Goal: Transaction & Acquisition: Purchase product/service

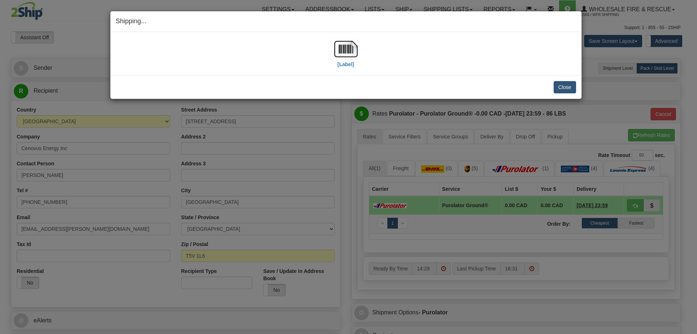
select select "2"
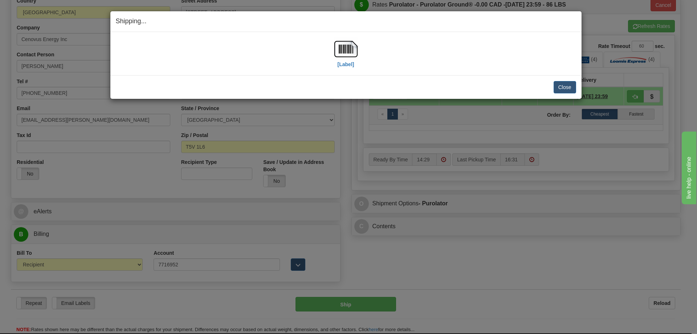
scroll to position [109, 0]
click at [556, 85] on button "Close" at bounding box center [565, 87] width 23 height 12
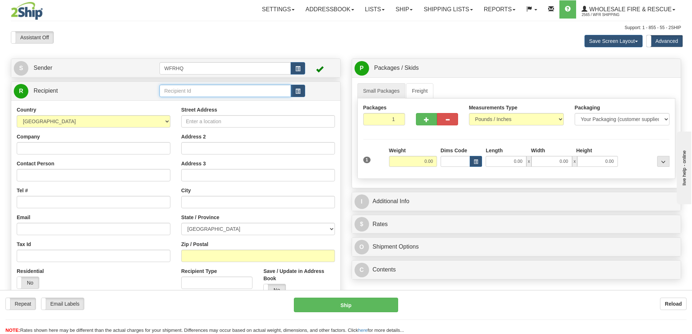
click at [181, 94] on input "text" at bounding box center [224, 91] width 131 height 12
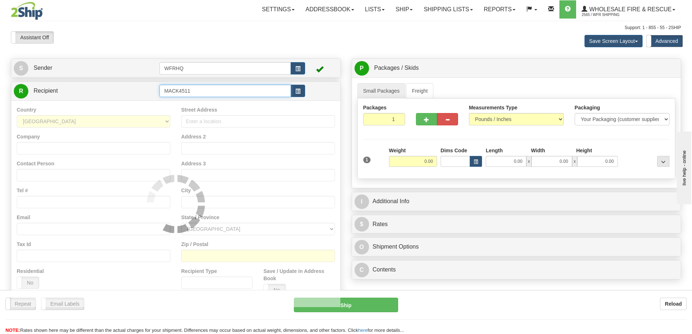
type input "MACK4511"
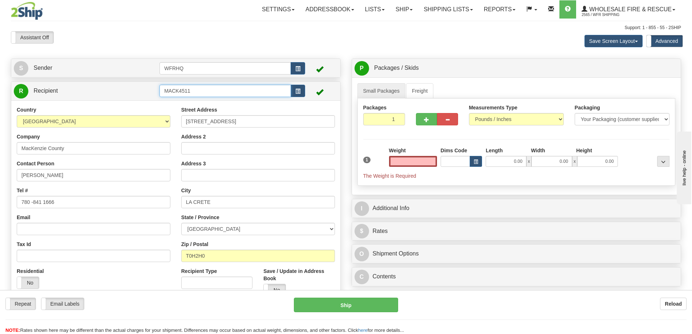
type input "0.00"
drag, startPoint x: 199, startPoint y: 92, endPoint x: 108, endPoint y: 113, distance: 93.7
click at [108, 113] on div "R Recipient MACK4511" at bounding box center [176, 194] width 330 height 226
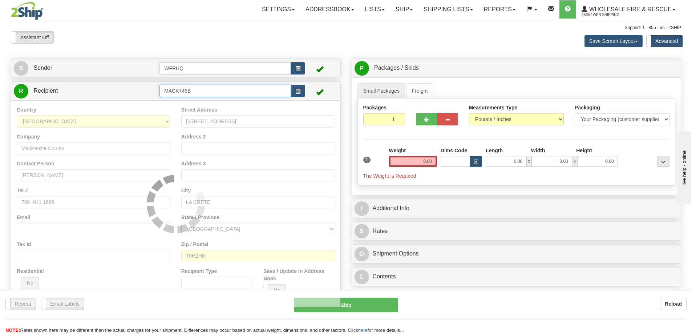
type input "MACK745B"
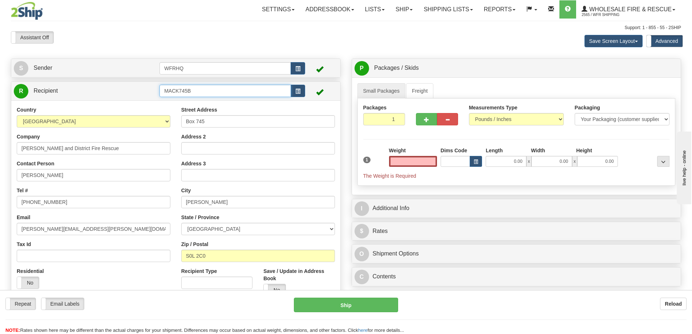
type input "0.00"
drag, startPoint x: 185, startPoint y: 94, endPoint x: 61, endPoint y: 104, distance: 125.0
click at [61, 104] on div "R Recipient MACK745B" at bounding box center [176, 194] width 330 height 226
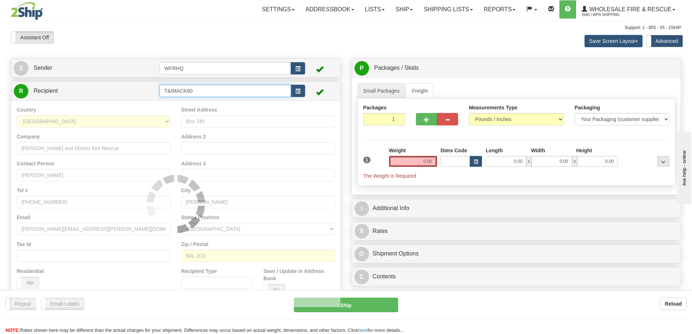
type input "T&IMACK60"
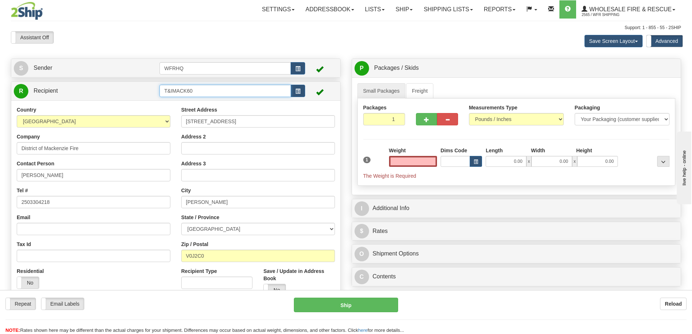
type input "0.00"
drag, startPoint x: 166, startPoint y: 91, endPoint x: 54, endPoint y: 96, distance: 112.3
click at [54, 96] on tr "R Recipient T&IMACK60" at bounding box center [176, 91] width 324 height 15
click at [666, 303] on b "Reload" at bounding box center [673, 304] width 17 height 6
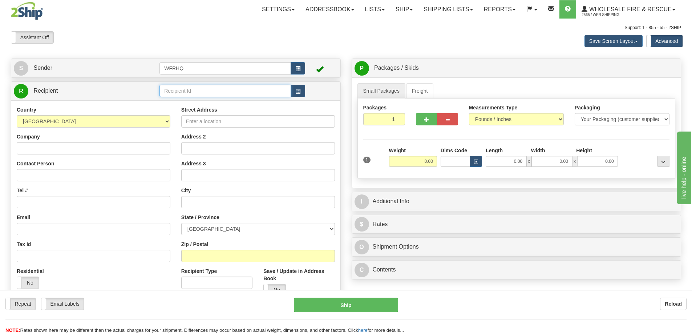
click at [188, 86] on input "text" at bounding box center [224, 91] width 131 height 12
click at [187, 85] on input "text" at bounding box center [224, 91] width 131 height 12
type input "MERR1799"
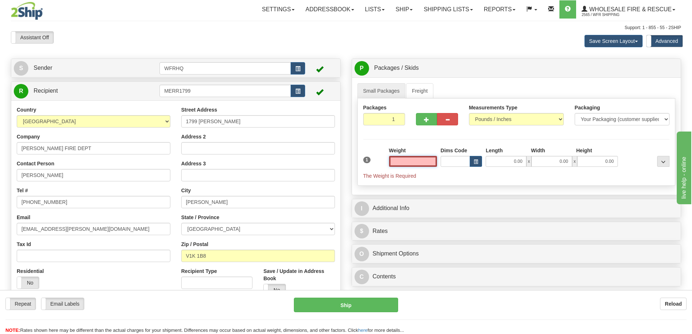
click at [412, 157] on input "text" at bounding box center [413, 161] width 48 height 11
type input "11.00"
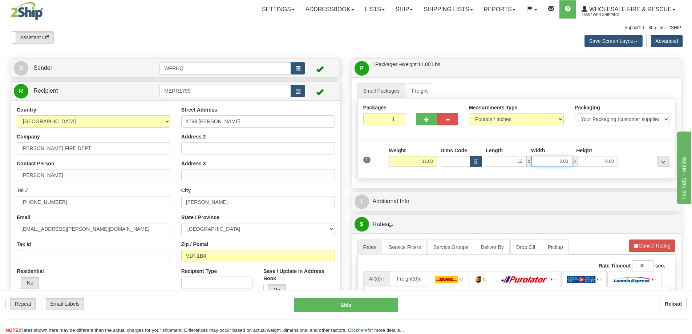
type input "12.00"
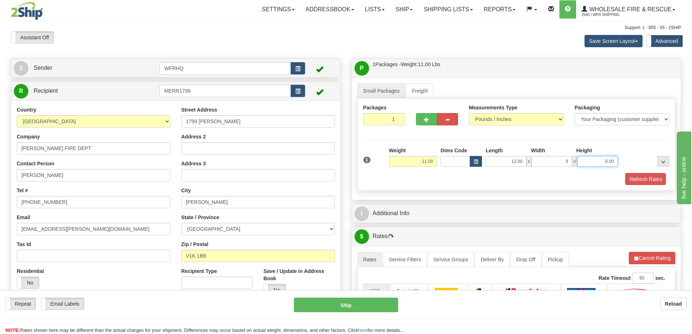
type input "9.00"
type input "10.00"
click at [654, 185] on button "Refresh Rates" at bounding box center [645, 179] width 42 height 12
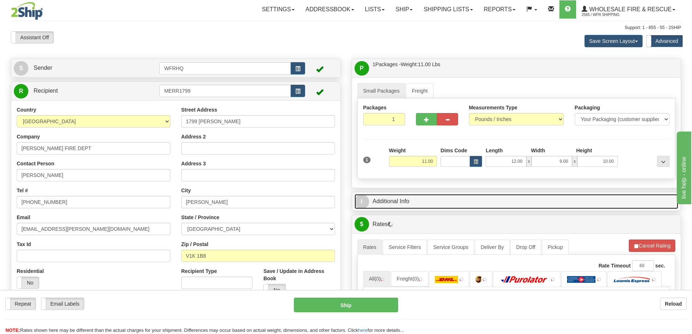
click at [495, 200] on link "I Additional Info" at bounding box center [517, 201] width 324 height 15
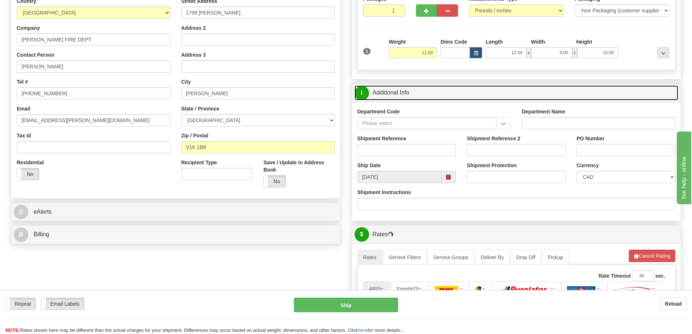
scroll to position [109, 0]
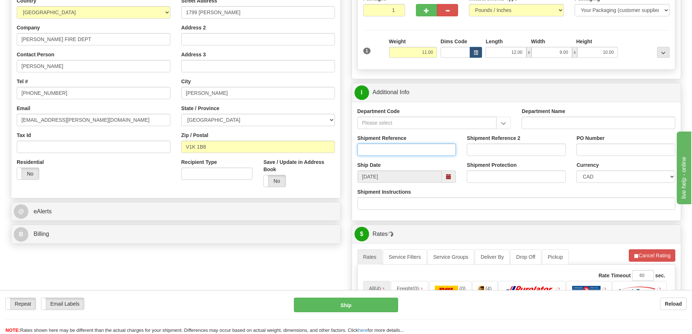
click at [384, 150] on input "Shipment Reference" at bounding box center [406, 149] width 99 height 12
type input "S47601-31455"
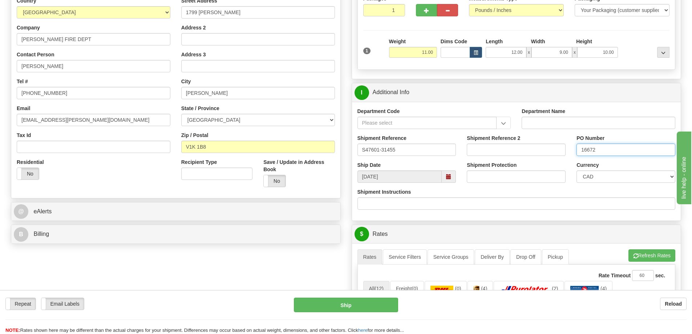
type input "16672"
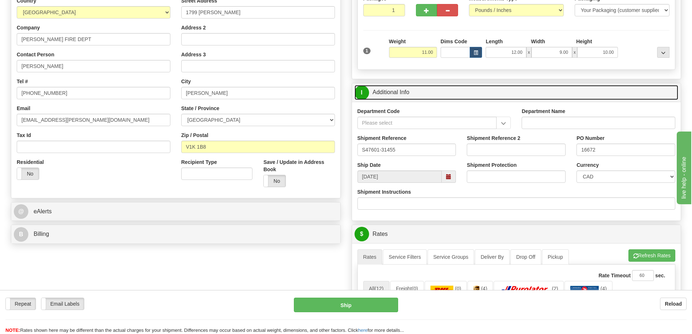
click at [479, 89] on link "I Additional Info" at bounding box center [517, 92] width 324 height 15
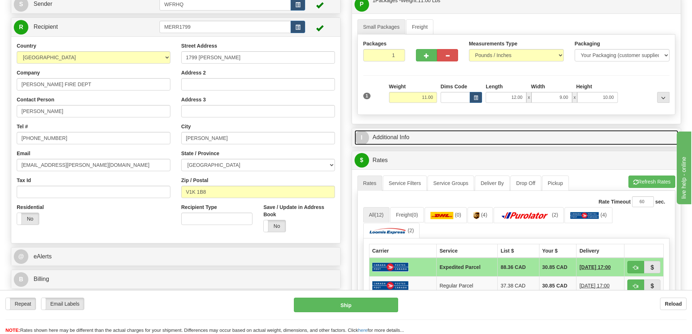
scroll to position [0, 0]
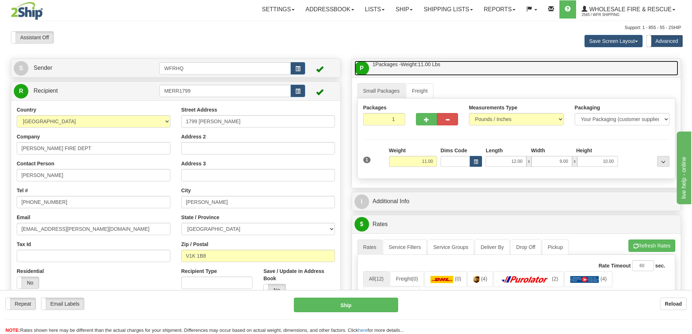
click at [502, 74] on link "P Packages / Skids 1 Packages - Weight: 11.00 Lbs 1 Skids - Weight: NaN Lbs" at bounding box center [517, 68] width 324 height 15
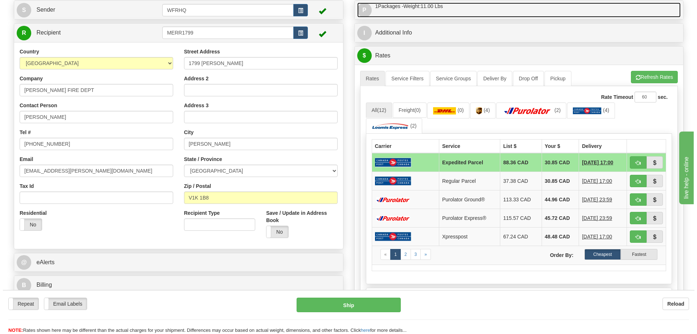
scroll to position [73, 0]
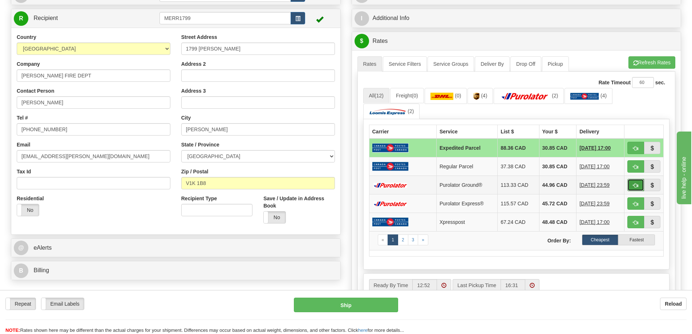
click at [631, 185] on button "button" at bounding box center [635, 185] width 17 height 12
type input "260"
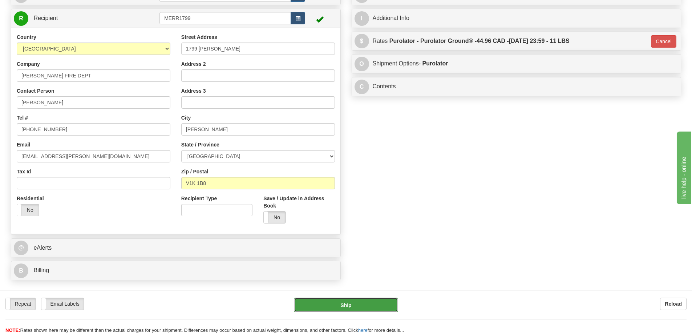
click at [316, 299] on button "Ship" at bounding box center [346, 304] width 104 height 15
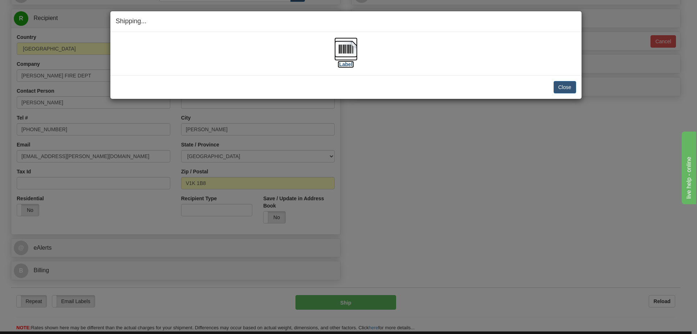
click at [336, 52] on img at bounding box center [346, 48] width 23 height 23
click at [569, 86] on button "Close" at bounding box center [565, 87] width 23 height 12
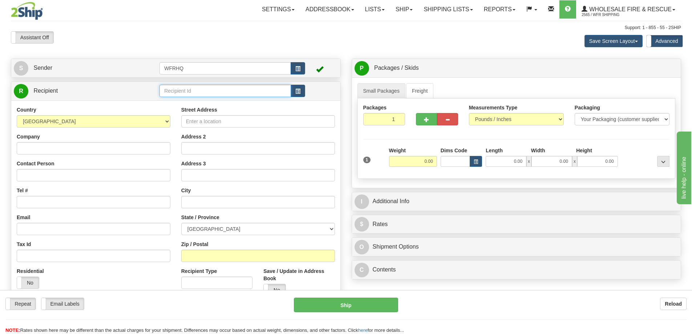
click at [191, 93] on input "text" at bounding box center [224, 91] width 131 height 12
type input "LEDU4119"
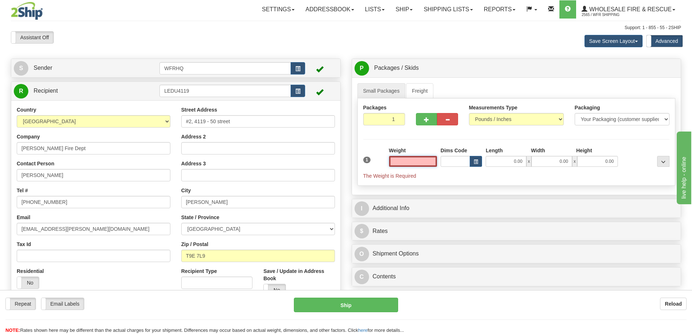
click at [418, 158] on input "text" at bounding box center [413, 161] width 48 height 11
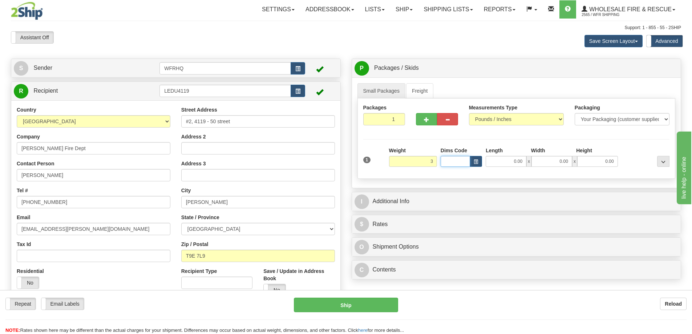
type input "3.00"
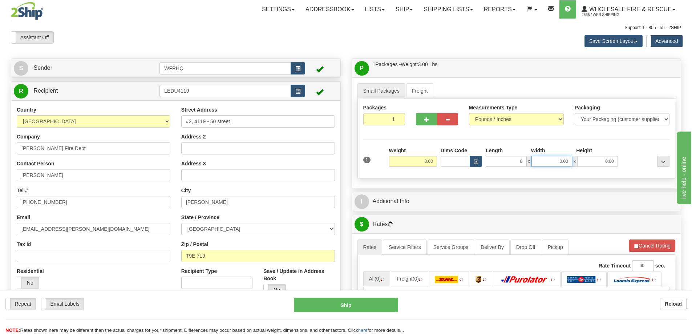
type input "8.00"
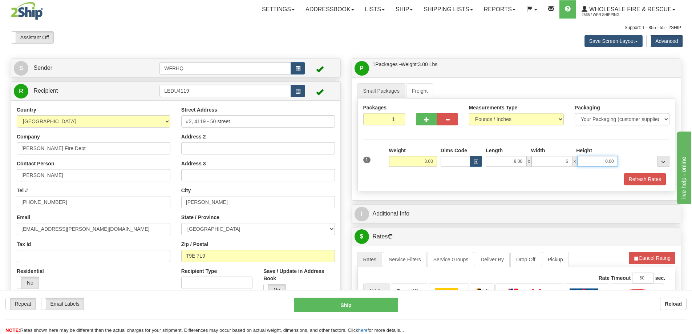
type input "6.00"
type input "5.00"
click at [649, 181] on button "Refresh Rates" at bounding box center [645, 179] width 42 height 12
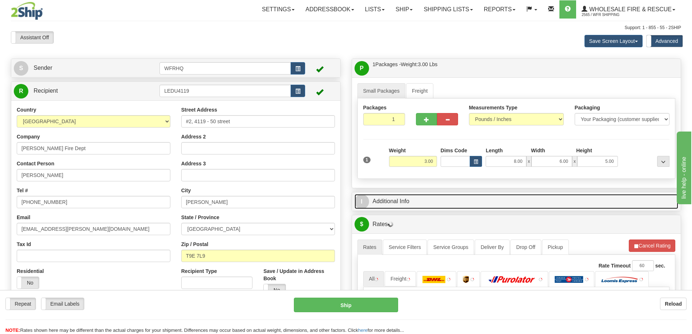
click at [393, 206] on link "I Additional Info" at bounding box center [517, 201] width 324 height 15
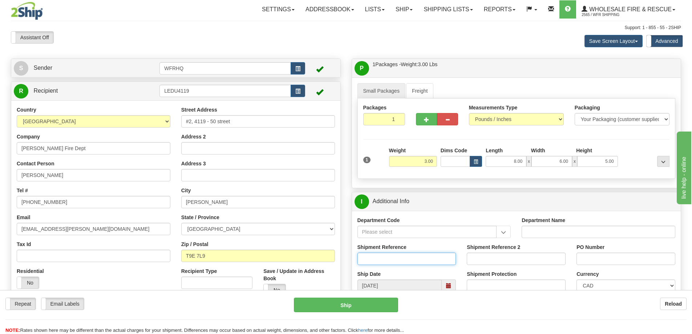
click at [374, 256] on input "Shipment Reference" at bounding box center [406, 258] width 99 height 12
type input "S47285-31238"
type input "10004437"
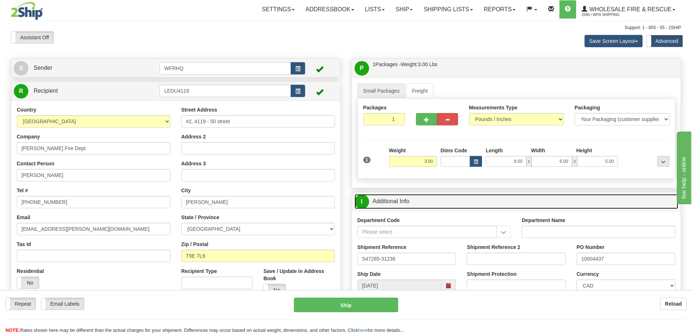
click at [548, 199] on link "I Additional Info" at bounding box center [517, 201] width 324 height 15
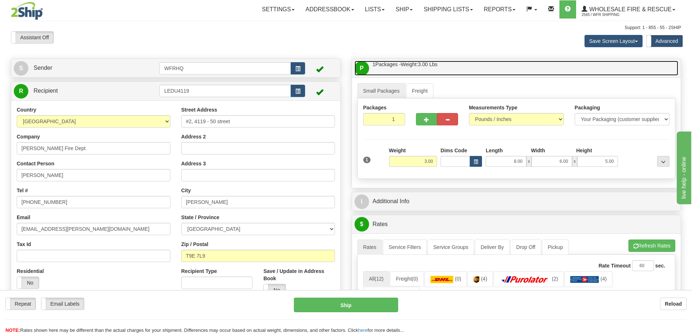
click at [497, 70] on link "P Packages / Skids 1 Packages - Weight: 3.00 Lbs 1 Skids - Weight: NaN Lbs" at bounding box center [517, 68] width 324 height 15
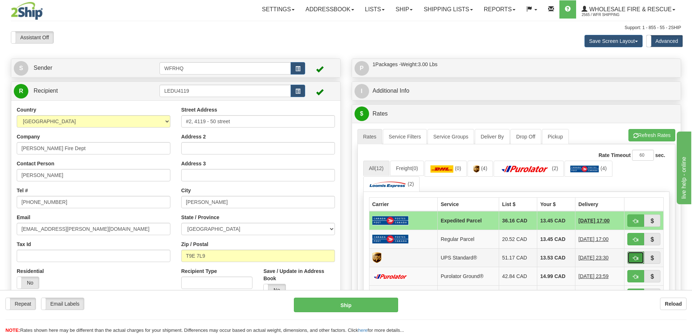
click at [636, 260] on span "button" at bounding box center [635, 258] width 5 height 5
type input "11"
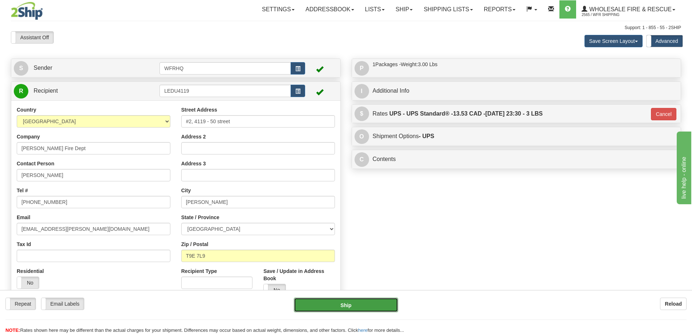
click at [356, 301] on button "Ship" at bounding box center [346, 304] width 104 height 15
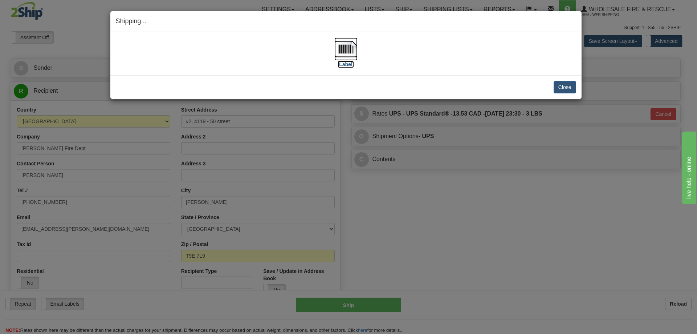
click at [349, 52] on img at bounding box center [346, 48] width 23 height 23
click at [562, 89] on button "Close" at bounding box center [565, 87] width 23 height 12
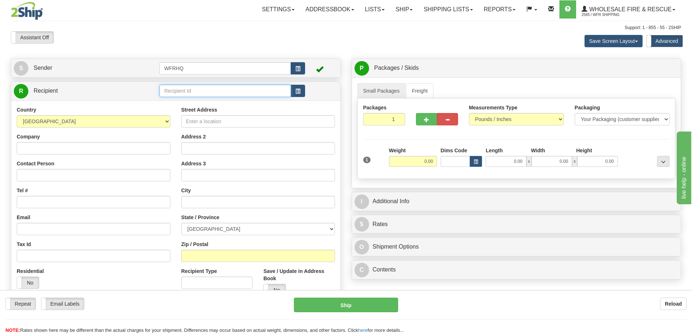
click at [198, 91] on input "text" at bounding box center [224, 91] width 131 height 12
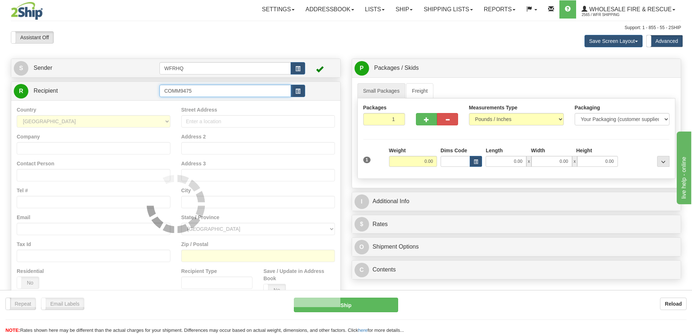
type input "COMM9475"
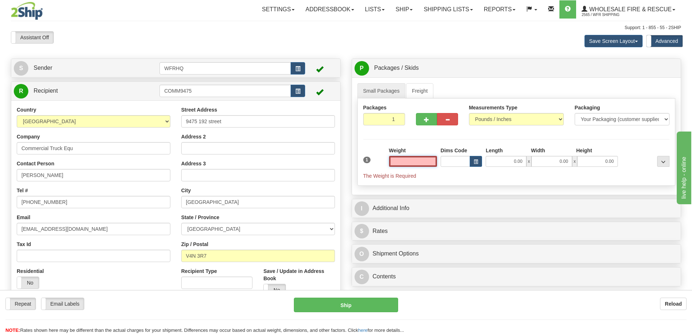
click at [414, 159] on input "text" at bounding box center [413, 161] width 48 height 11
type input "1.00"
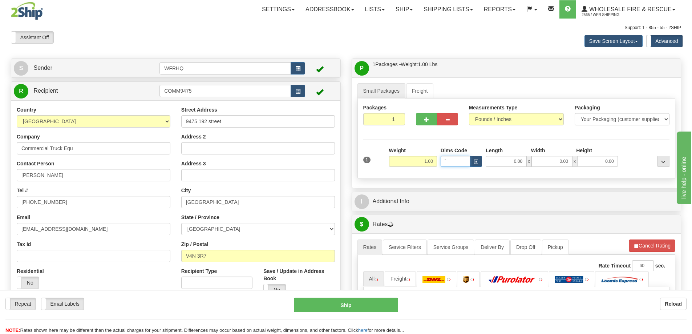
type input "`"
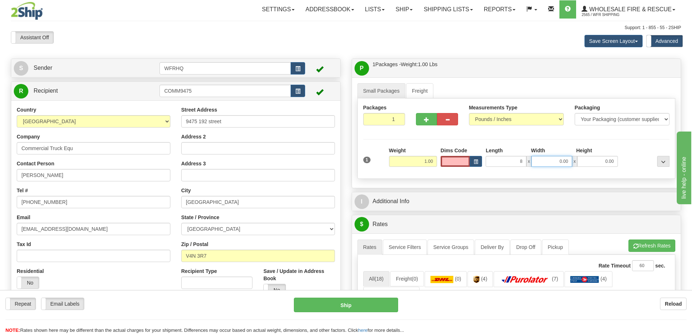
type input "8.00"
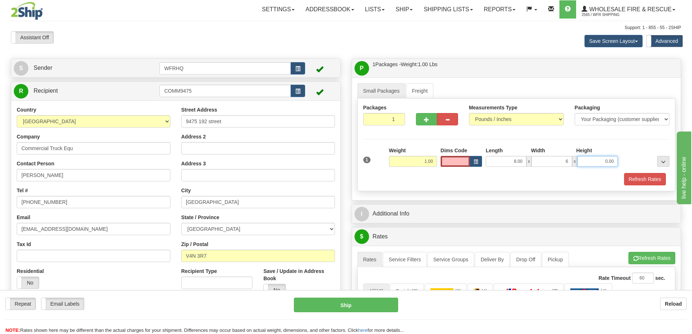
type input "6.00"
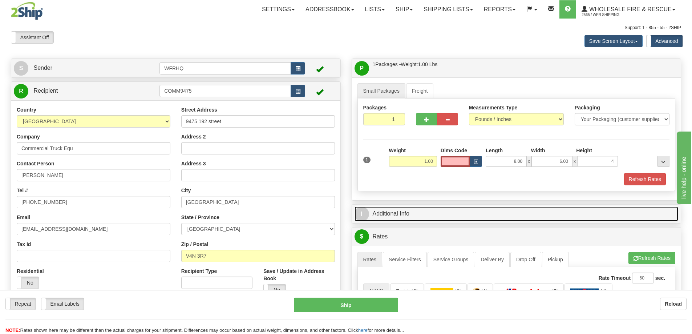
type input "4.00"
click at [455, 216] on link "I Additional Info" at bounding box center [517, 213] width 324 height 15
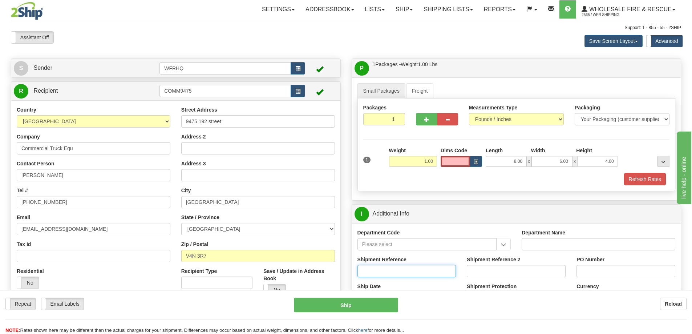
click at [382, 268] on input "Shipment Reference" at bounding box center [406, 271] width 99 height 12
type input "S47162-31451"
type input "SU-0004711316"
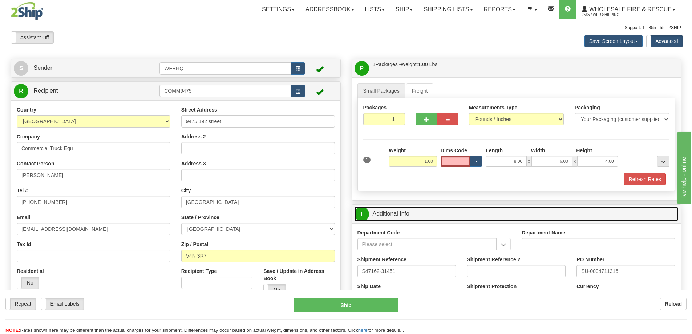
click at [478, 218] on link "I Additional Info" at bounding box center [517, 213] width 324 height 15
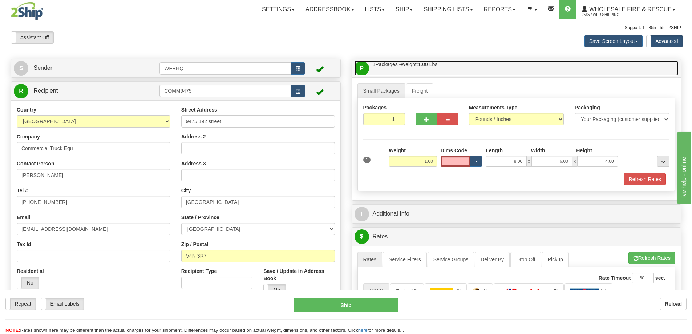
drag, startPoint x: 469, startPoint y: 70, endPoint x: 465, endPoint y: 78, distance: 9.6
click at [469, 70] on link "P Packages / Skids 1 Packages - Weight: 1.00 Lbs 1 Skids - Weight: NaN Lbs" at bounding box center [517, 68] width 324 height 15
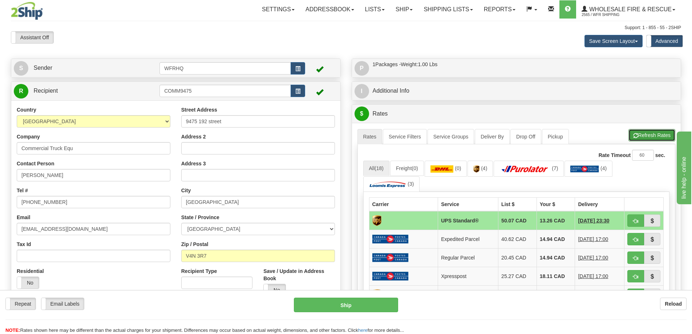
click at [643, 133] on button "Refresh Rates" at bounding box center [651, 135] width 47 height 12
click at [634, 220] on span "button" at bounding box center [635, 221] width 5 height 5
type input "11"
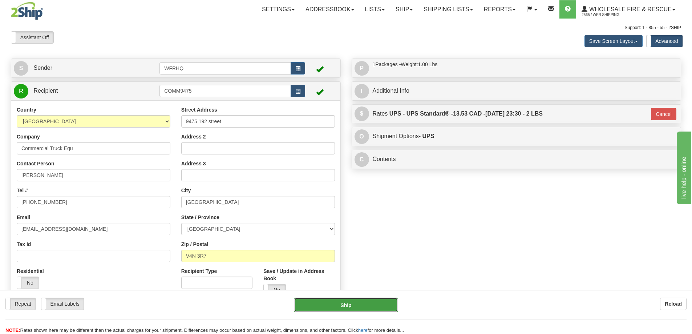
click at [342, 304] on button "Ship" at bounding box center [346, 304] width 104 height 15
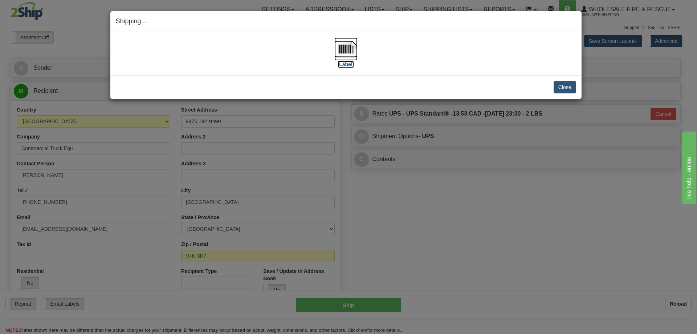
click at [337, 49] on img at bounding box center [346, 48] width 23 height 23
click at [565, 85] on button "Close" at bounding box center [565, 87] width 23 height 12
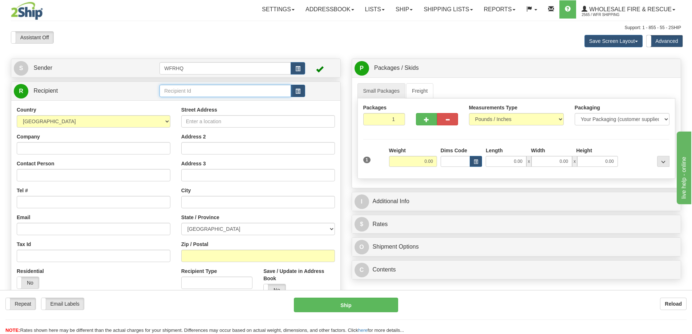
click at [195, 88] on input "text" at bounding box center [224, 91] width 131 height 12
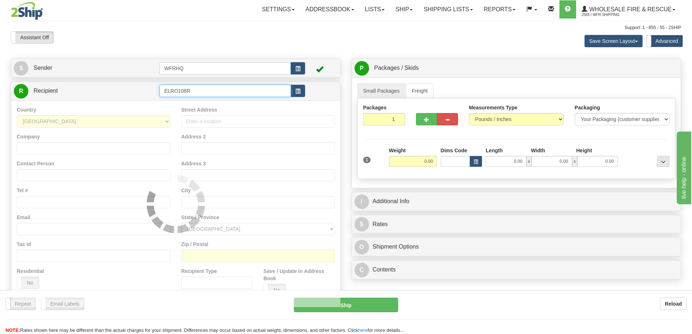
type input "ELRO108R"
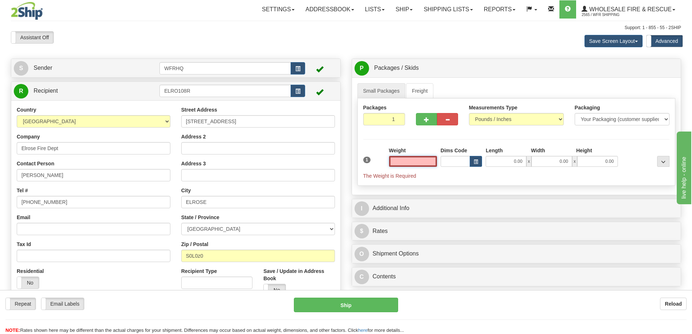
click at [421, 159] on input "text" at bounding box center [413, 161] width 48 height 11
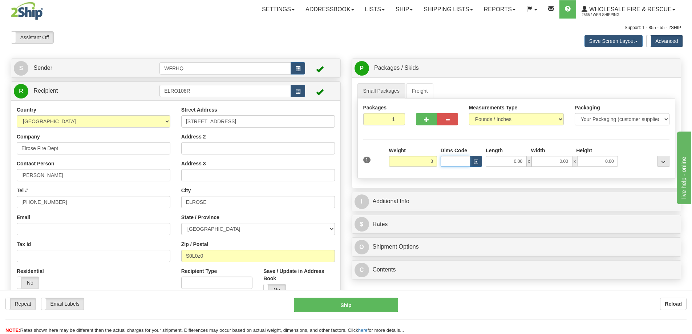
type input "3.00"
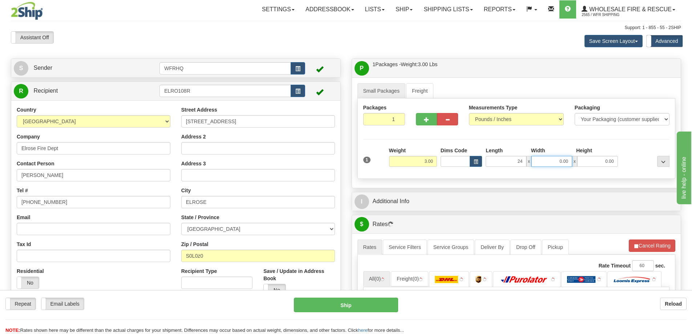
type input "24.00"
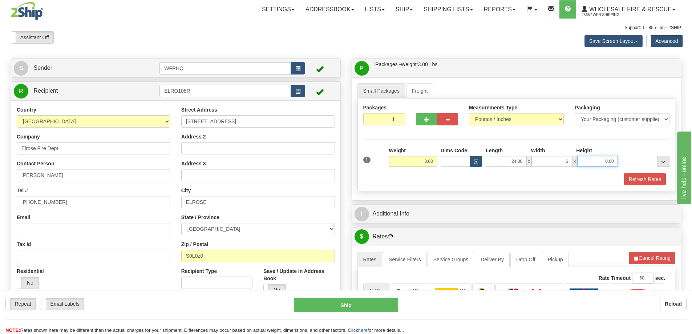
type input "6.00"
click at [637, 179] on button "Refresh Rates" at bounding box center [645, 179] width 42 height 12
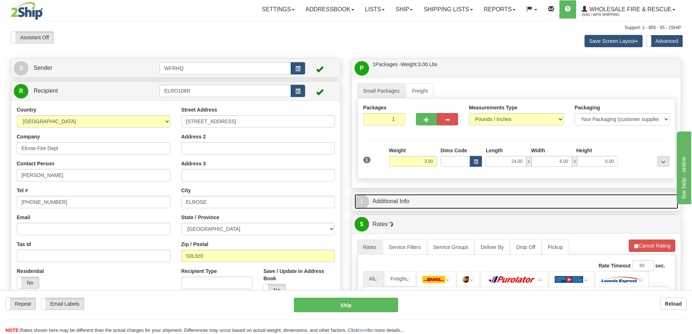
click at [471, 206] on link "I Additional Info" at bounding box center [517, 201] width 324 height 15
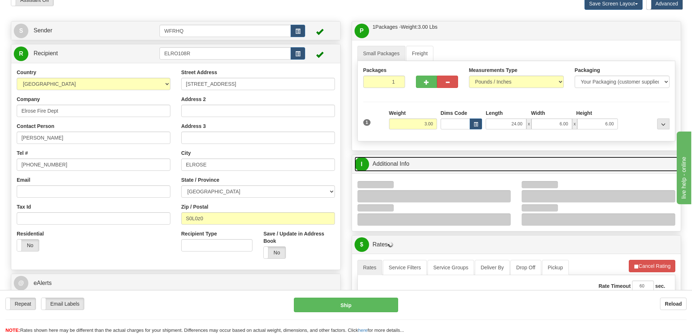
scroll to position [73, 0]
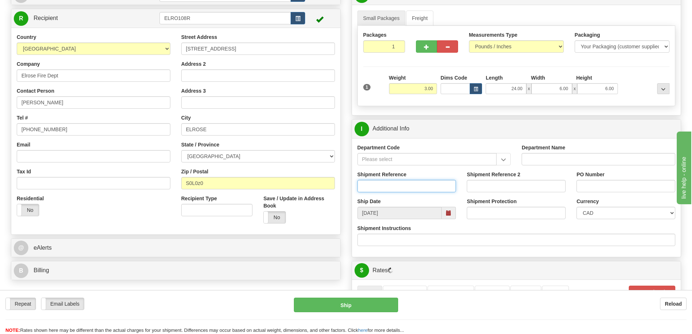
drag, startPoint x: 383, startPoint y: 189, endPoint x: 381, endPoint y: 193, distance: 4.9
click at [381, 193] on div "Shipment Reference" at bounding box center [407, 184] width 110 height 27
type input "S47614-31452"
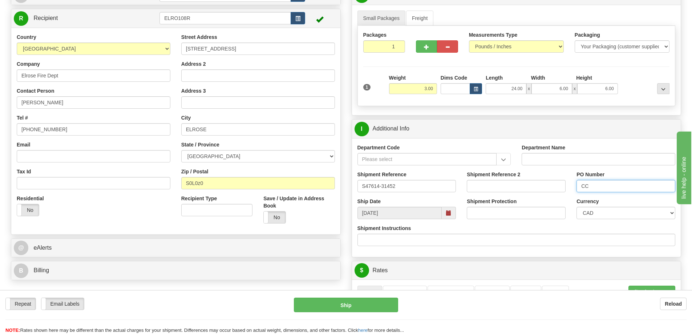
type input "CC"
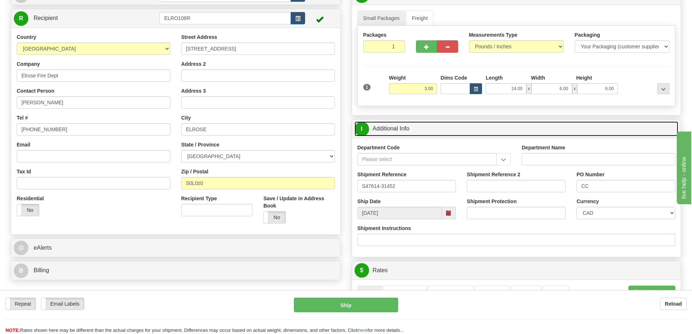
click at [440, 128] on link "I Additional Info" at bounding box center [517, 128] width 324 height 15
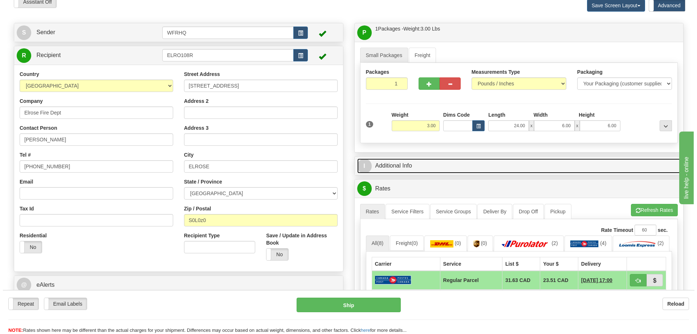
scroll to position [0, 0]
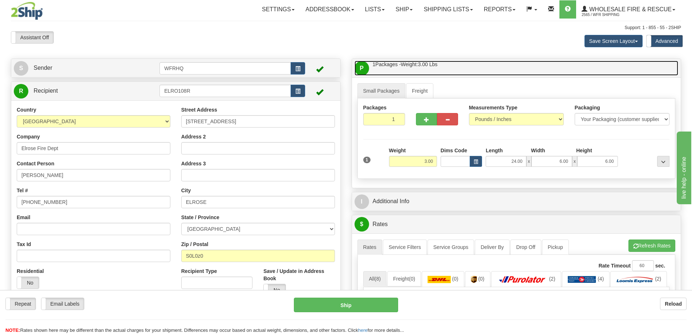
click at [463, 66] on link "P Packages / Skids 1 Packages - Weight: 3.00 Lbs 1 Skids - Weight: NaN Lbs" at bounding box center [517, 68] width 324 height 15
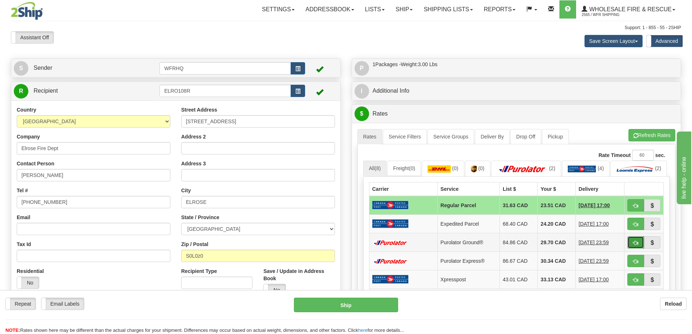
click at [632, 248] on button "button" at bounding box center [635, 242] width 17 height 12
type input "260"
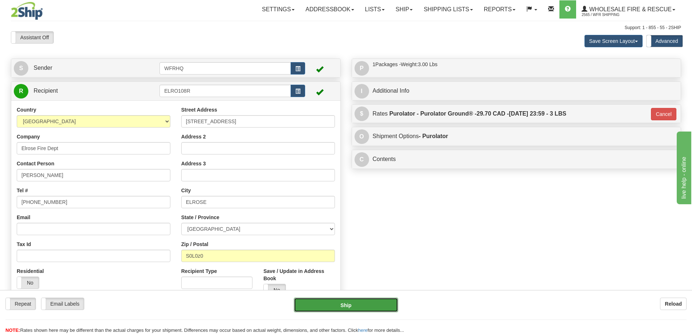
click at [300, 300] on button "Ship" at bounding box center [346, 304] width 104 height 15
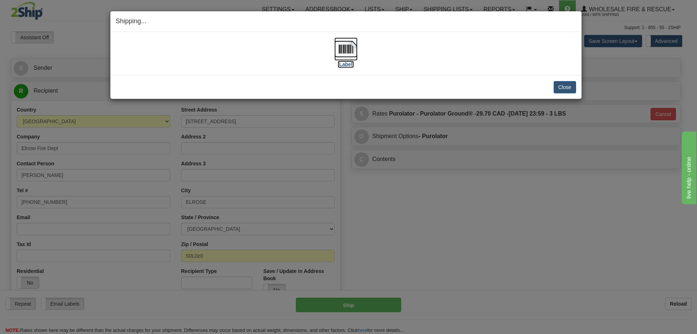
click at [341, 52] on img at bounding box center [346, 48] width 23 height 23
drag, startPoint x: 558, startPoint y: 89, endPoint x: 549, endPoint y: 81, distance: 11.6
click at [558, 88] on button "Close" at bounding box center [565, 87] width 23 height 12
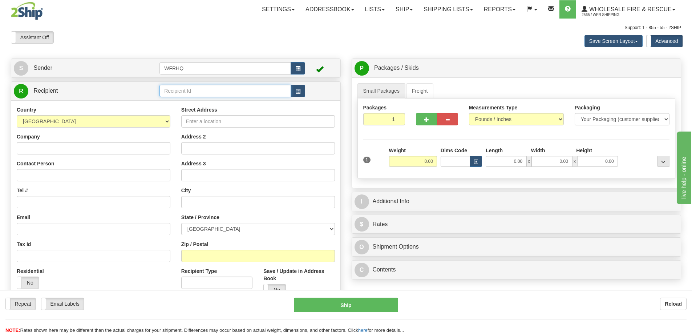
click at [198, 85] on input "text" at bounding box center [224, 91] width 131 height 12
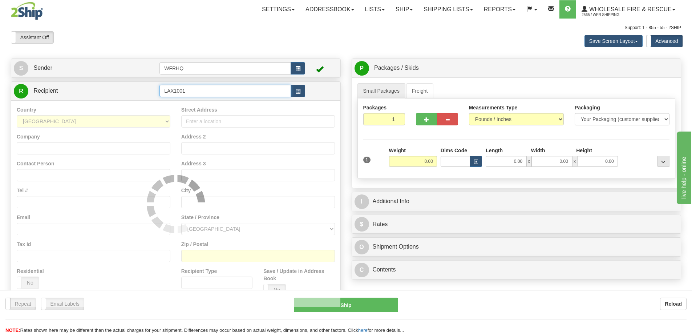
type input "LAX1001"
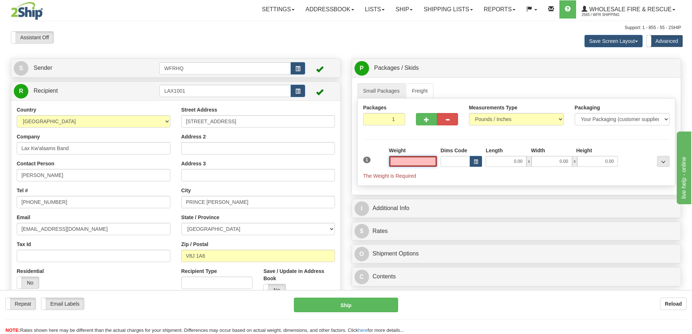
click at [399, 161] on input "text" at bounding box center [413, 161] width 48 height 11
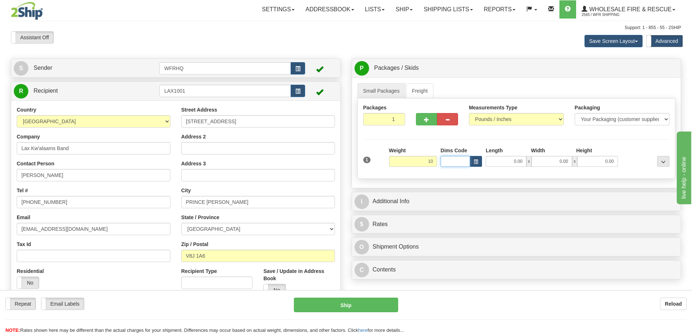
type input "10.00"
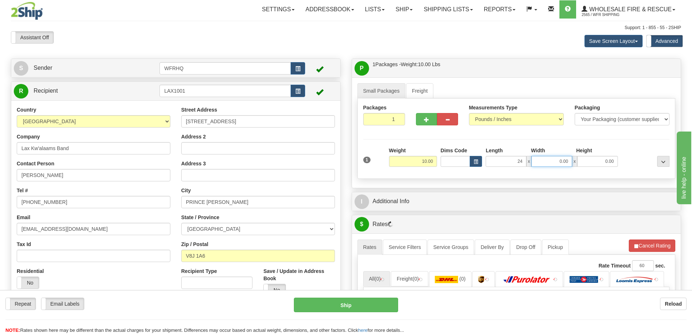
type input "24.00"
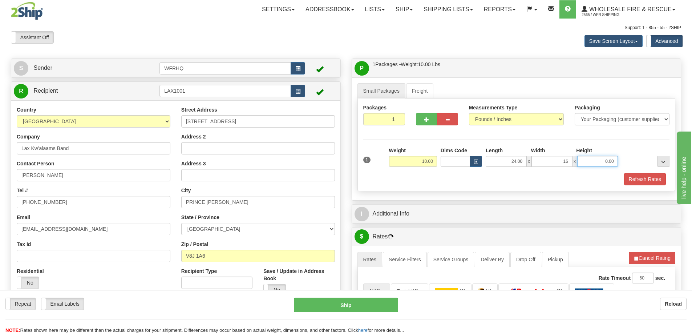
type input "16.00"
type input "10.00"
drag, startPoint x: 387, startPoint y: 119, endPoint x: 414, endPoint y: 118, distance: 26.9
click at [413, 117] on div "Packages 1 1" at bounding box center [516, 118] width 317 height 28
type input "5"
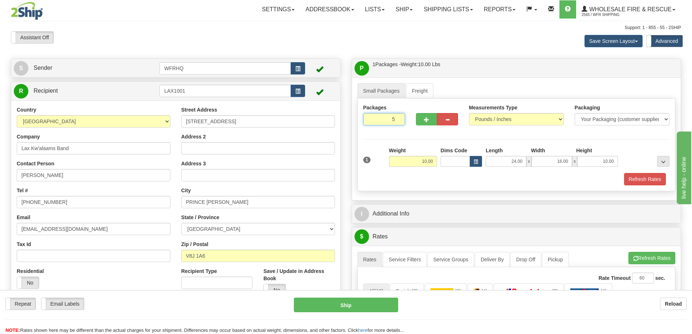
radio input "true"
click at [432, 137] on div "Packages 5 1 Measurements Type" at bounding box center [516, 144] width 318 height 93
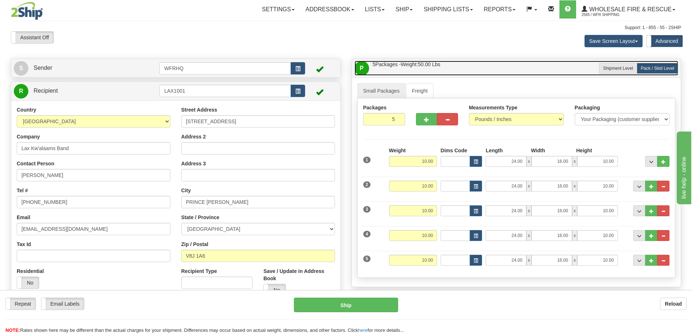
click at [458, 70] on link "P Packages / Skids 5 Packages - Weight: 50.00 Lbs 1 Skids - Weight: 0.00 Lbs" at bounding box center [517, 68] width 324 height 15
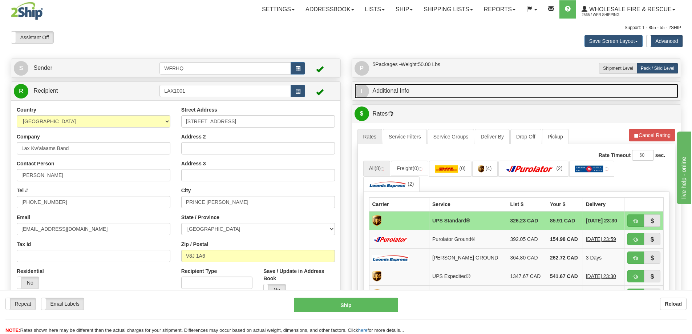
click at [436, 95] on link "I Additional Info" at bounding box center [517, 91] width 324 height 15
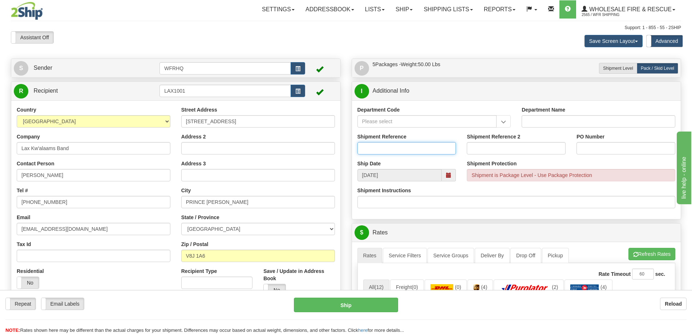
click at [383, 147] on input "Shipment Reference" at bounding box center [406, 148] width 99 height 12
type input "S47096-31440"
type input "3516"
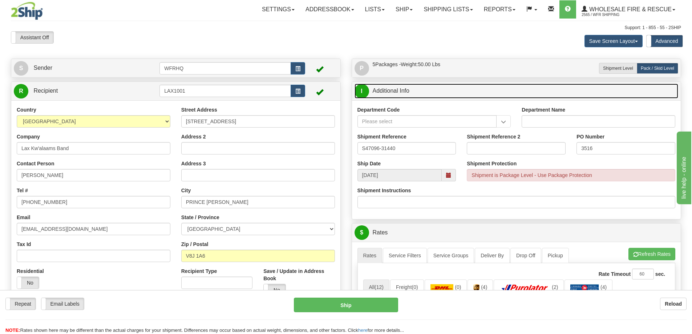
click at [449, 89] on link "I Additional Info" at bounding box center [517, 91] width 324 height 15
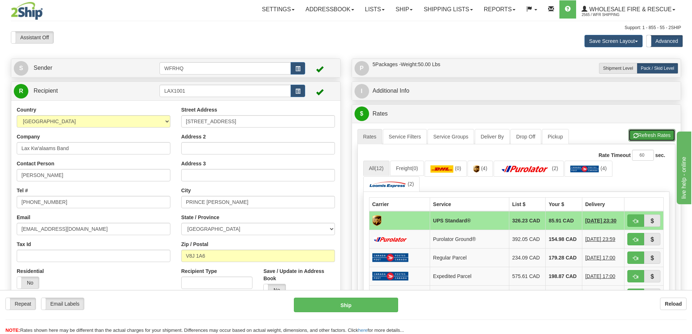
click at [644, 134] on button "Refresh Rates" at bounding box center [651, 135] width 47 height 12
drag, startPoint x: 639, startPoint y: 216, endPoint x: 634, endPoint y: 217, distance: 5.1
click at [639, 216] on button "button" at bounding box center [635, 220] width 17 height 12
type input "11"
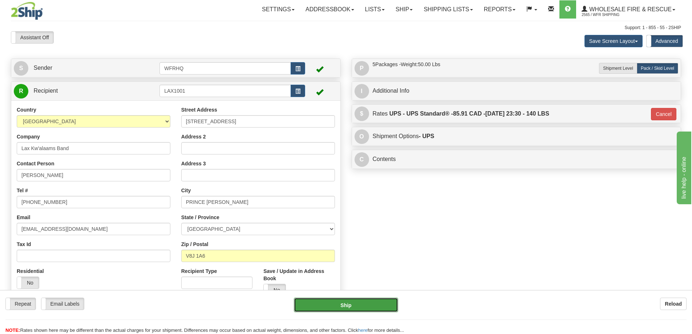
click at [315, 303] on button "Ship" at bounding box center [346, 304] width 104 height 15
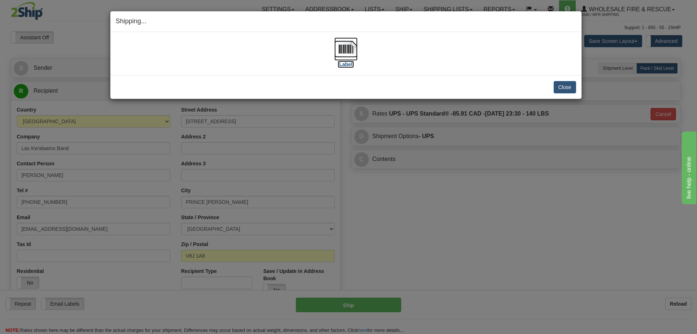
click at [341, 52] on img at bounding box center [346, 48] width 23 height 23
click at [565, 83] on button "Close" at bounding box center [565, 87] width 23 height 12
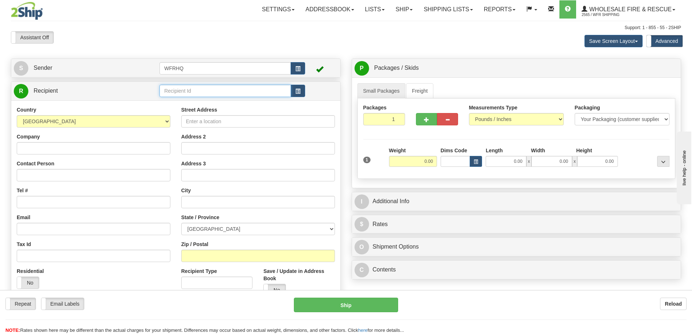
click at [189, 90] on input "text" at bounding box center [224, 91] width 131 height 12
type input "CARD673"
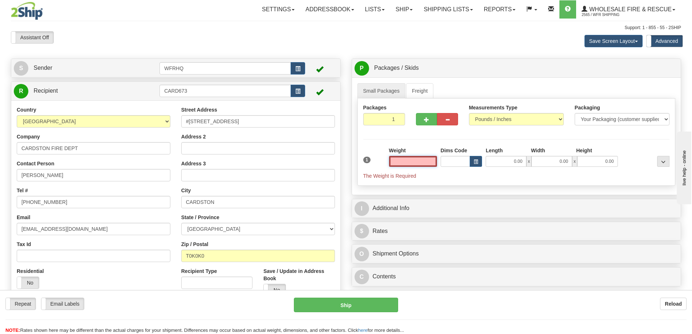
click at [420, 158] on input "text" at bounding box center [413, 161] width 48 height 11
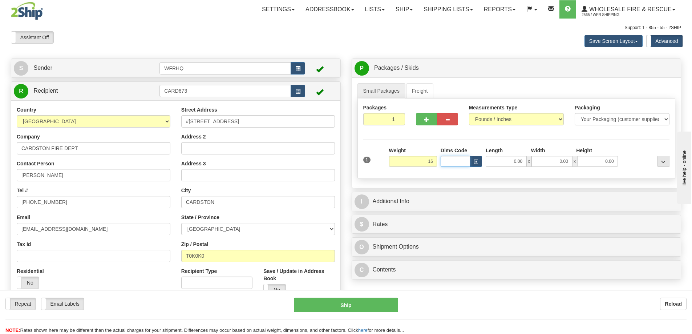
type input "16.00"
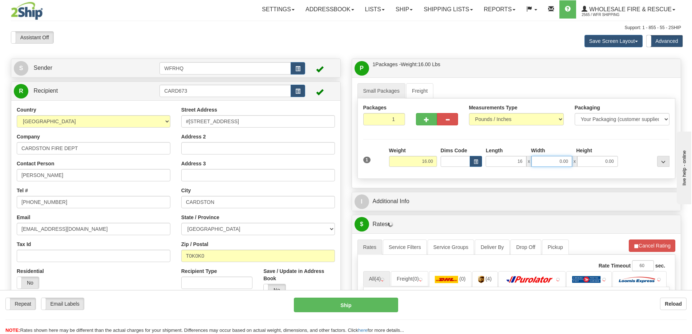
type input "16.00"
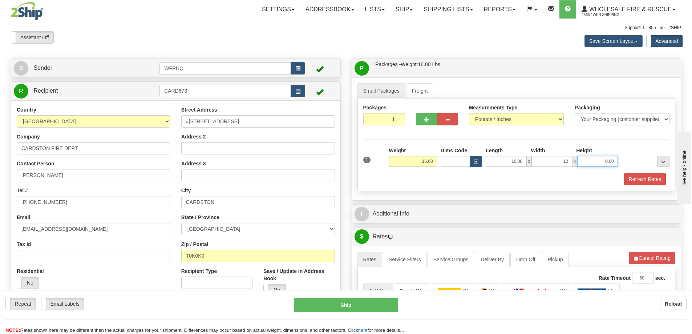
type input "12.00"
type input "8.00"
drag, startPoint x: 648, startPoint y: 182, endPoint x: 632, endPoint y: 186, distance: 16.0
click at [648, 182] on button "Refresh Rates" at bounding box center [645, 179] width 42 height 12
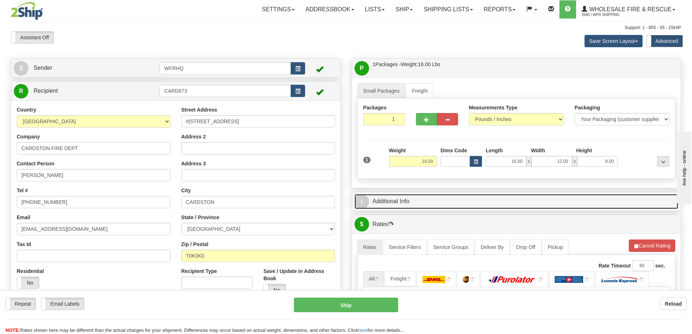
click at [499, 205] on link "I Additional Info" at bounding box center [517, 201] width 324 height 15
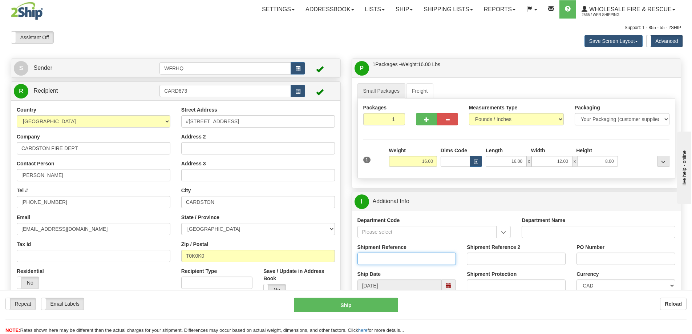
click at [397, 259] on input "Shipment Reference" at bounding box center [406, 258] width 99 height 12
type input "S47562-31443"
type input "Danny Melvin"
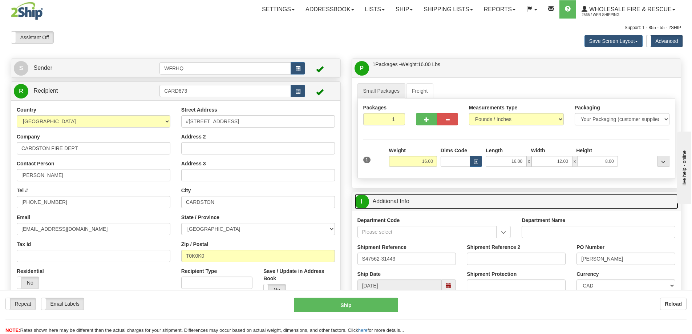
click at [504, 196] on link "I Additional Info" at bounding box center [517, 201] width 324 height 15
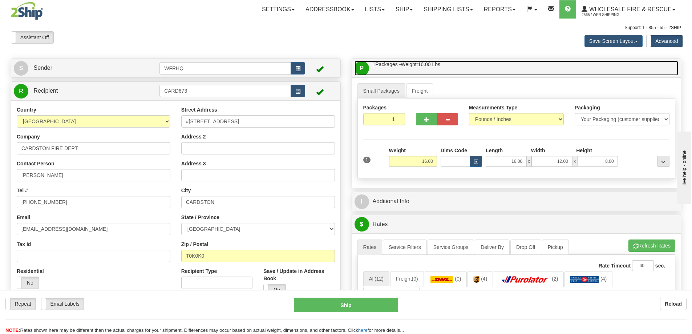
click at [474, 66] on link "P Packages / Skids 1 Packages - Weight: 16.00 Lbs 1 Skids - Weight: NaN Lbs" at bounding box center [517, 68] width 324 height 15
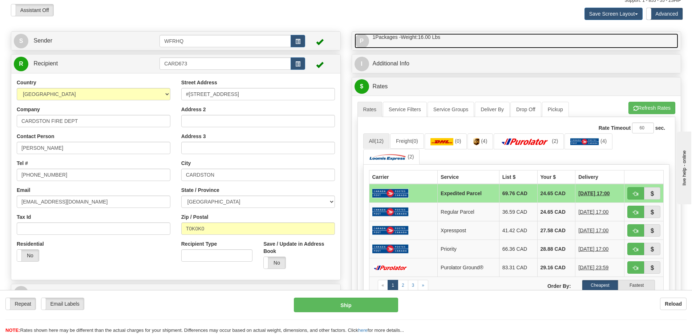
scroll to position [109, 0]
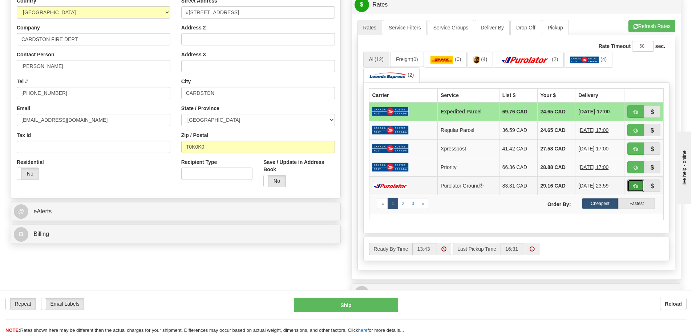
click at [636, 189] on span "button" at bounding box center [635, 186] width 5 height 5
type input "260"
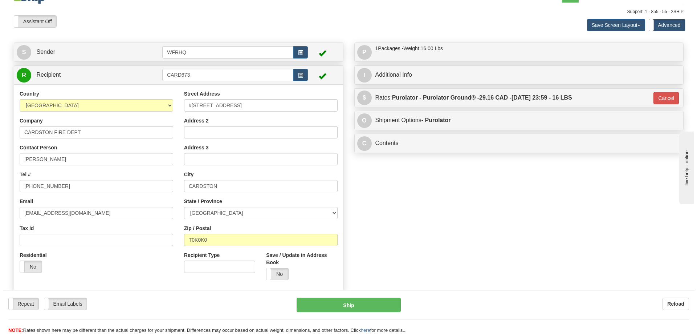
scroll to position [0, 0]
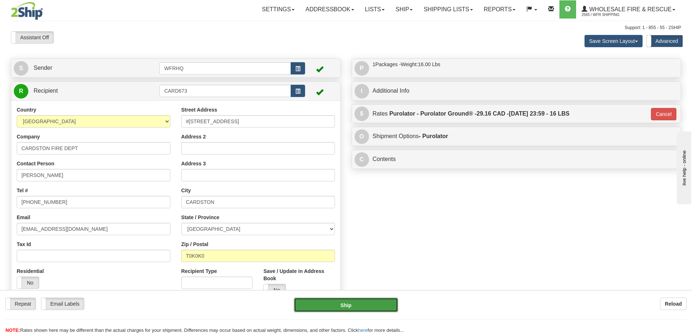
click at [319, 301] on button "Ship" at bounding box center [346, 304] width 104 height 15
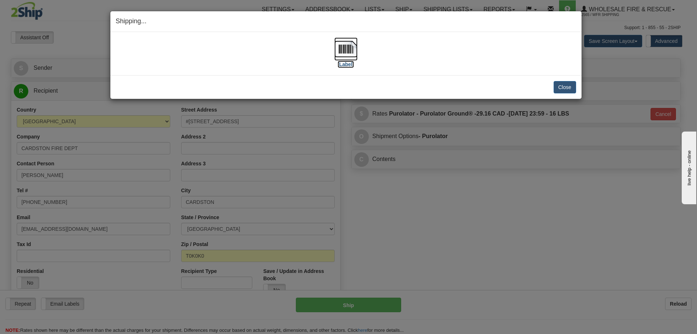
click at [342, 51] on img at bounding box center [346, 48] width 23 height 23
click at [564, 84] on button "Close" at bounding box center [565, 87] width 23 height 12
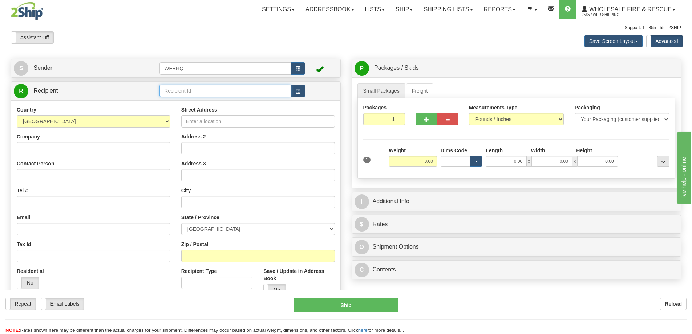
click at [211, 89] on input "text" at bounding box center [224, 91] width 131 height 12
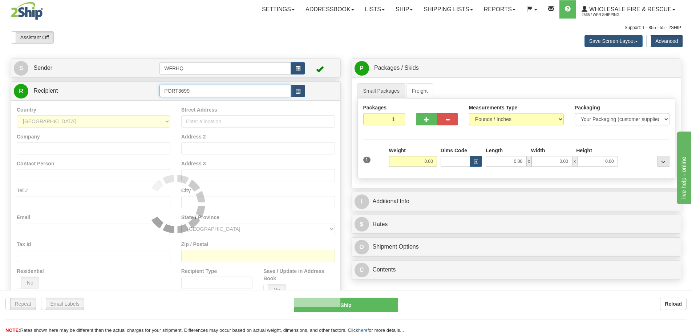
type input "PORT3699"
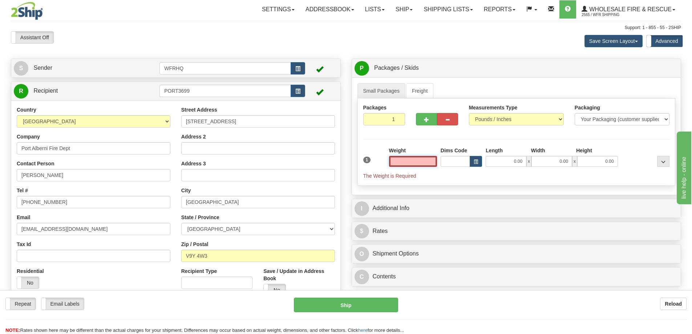
click at [407, 160] on input "text" at bounding box center [413, 161] width 48 height 11
type input "0.00"
drag, startPoint x: 67, startPoint y: 176, endPoint x: -139, endPoint y: 200, distance: 206.9
click at [0, 200] on html "Training Course Close Toggle navigation Settings Shipping Preferences New Sende…" at bounding box center [346, 167] width 692 height 334
type input "n"
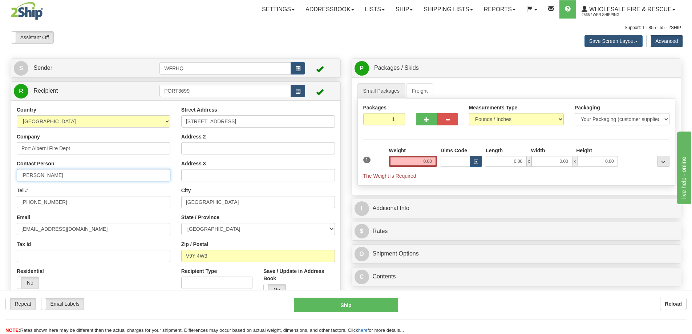
type input "Nico Reynolds"
click at [412, 161] on input "0.00" at bounding box center [413, 161] width 48 height 11
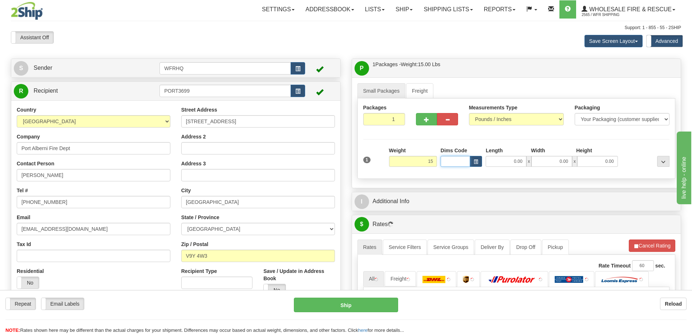
type input "15.00"
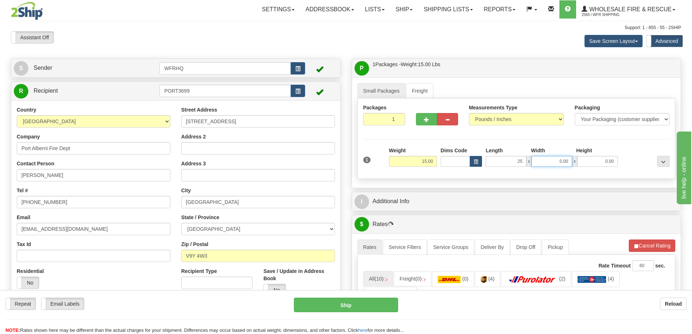
type input "25.00"
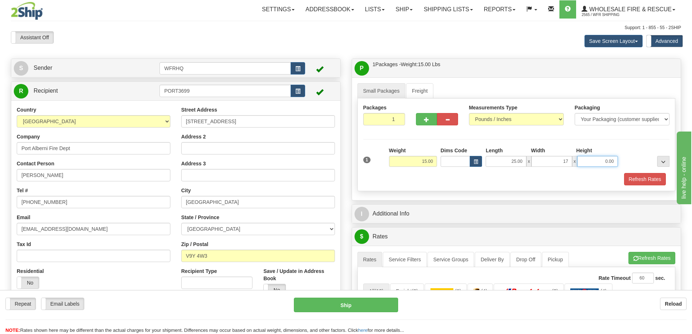
type input "17.00"
type input "13.00"
click at [430, 115] on button "button" at bounding box center [426, 119] width 21 height 12
radio input "true"
type input "2"
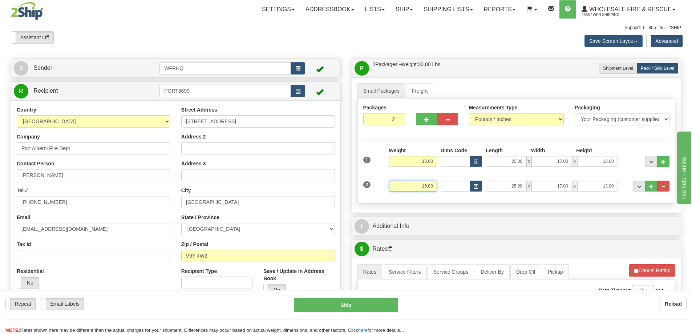
drag, startPoint x: 418, startPoint y: 184, endPoint x: 470, endPoint y: 183, distance: 52.3
click at [470, 183] on div "2 Weight 15.00 Dims Code Length Width Height" at bounding box center [516, 185] width 310 height 24
type input "31.00"
type input "24.00"
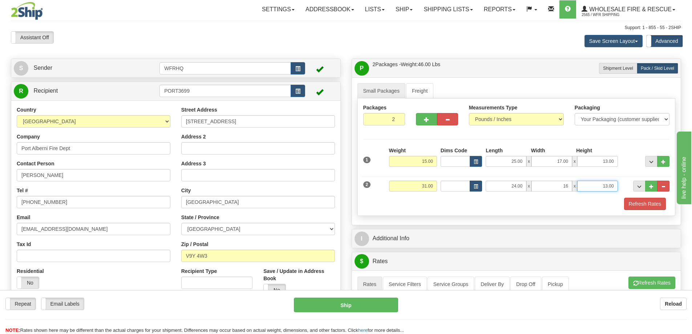
type input "16.00"
click at [430, 120] on button "button" at bounding box center [426, 119] width 21 height 12
type input "3"
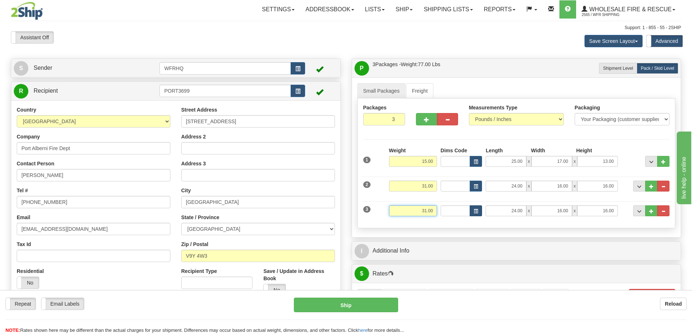
drag, startPoint x: 417, startPoint y: 210, endPoint x: 471, endPoint y: 208, distance: 54.2
click at [471, 208] on div "3 Weight 31.00 Dims Code Length Width Height" at bounding box center [516, 210] width 310 height 24
type input "18.00"
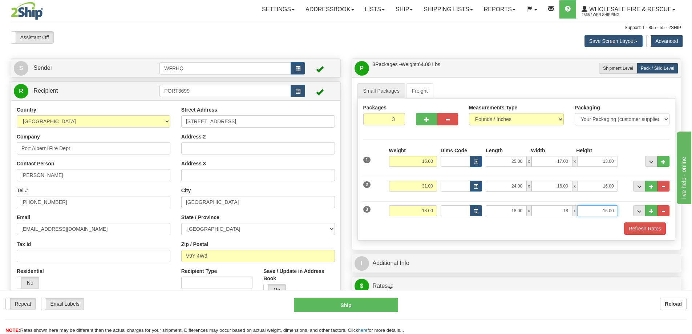
type input "18.00"
type input "12.00"
click at [651, 236] on div "Packages 3 3 Measurements Type" at bounding box center [516, 169] width 318 height 142
click at [648, 231] on button "Refresh Rates" at bounding box center [645, 228] width 42 height 12
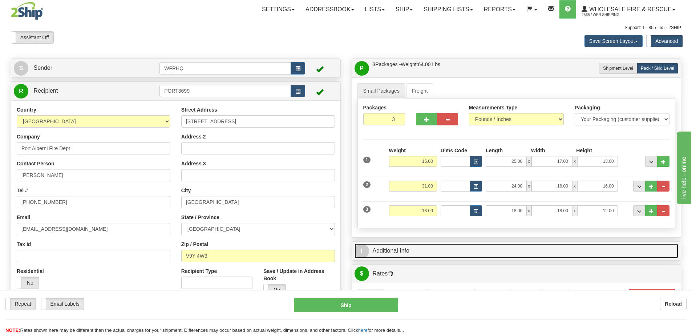
click at [491, 249] on link "I Additional Info" at bounding box center [517, 250] width 324 height 15
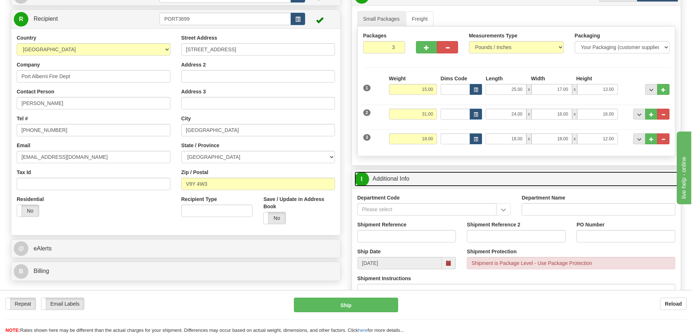
scroll to position [73, 0]
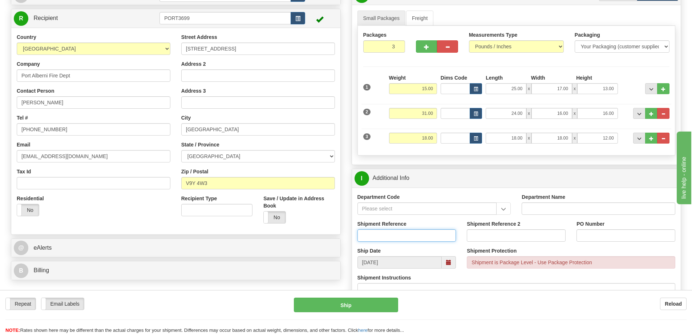
click at [411, 232] on input "Shipment Reference" at bounding box center [406, 235] width 99 height 12
type input "S47423-31372"
type input "Nico Reynolds"
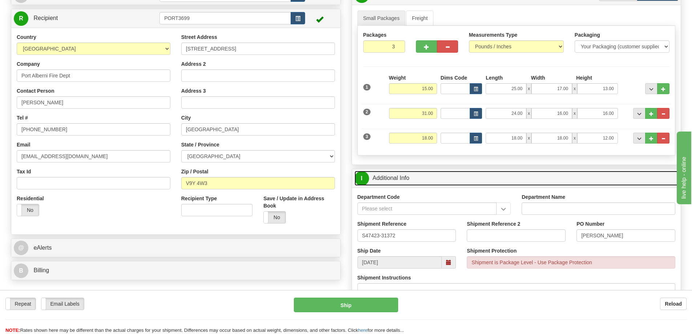
click at [520, 177] on link "I Additional Info" at bounding box center [517, 178] width 324 height 15
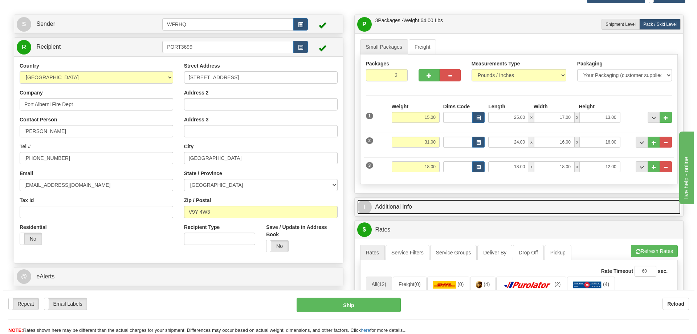
scroll to position [0, 0]
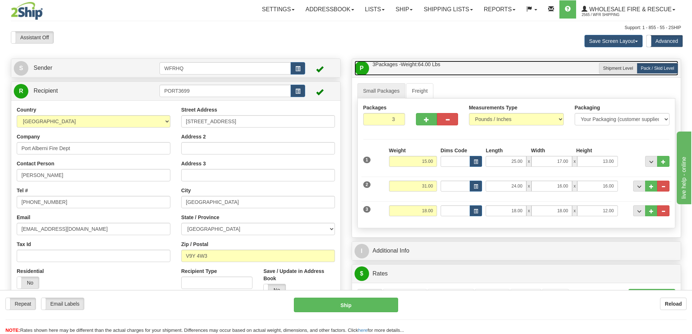
click at [482, 73] on link "P Packages / Skids 3 Packages - Weight: 64.00 Lbs 1 Skids - Weight: 0.00 Lbs" at bounding box center [517, 68] width 324 height 15
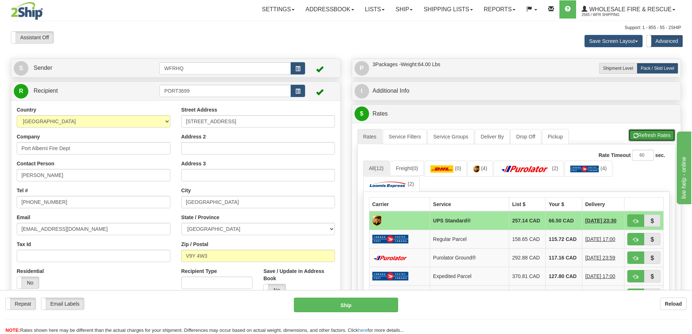
click at [643, 136] on button "Refresh Rates" at bounding box center [651, 135] width 47 height 12
click at [633, 222] on span "button" at bounding box center [635, 221] width 5 height 5
type input "11"
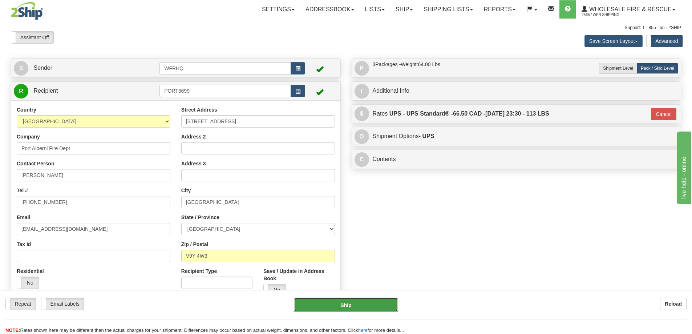
click at [361, 307] on button "Ship" at bounding box center [346, 304] width 104 height 15
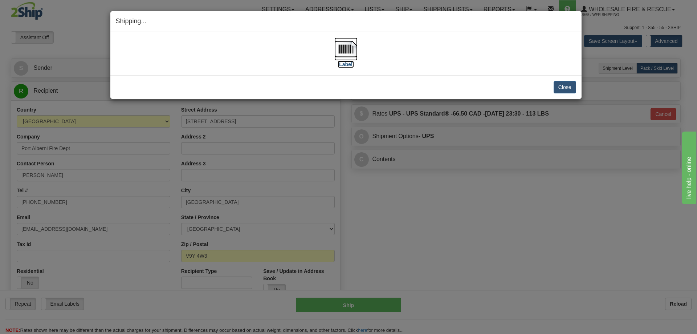
click at [344, 54] on img at bounding box center [346, 48] width 23 height 23
click at [557, 84] on button "Close" at bounding box center [565, 87] width 23 height 12
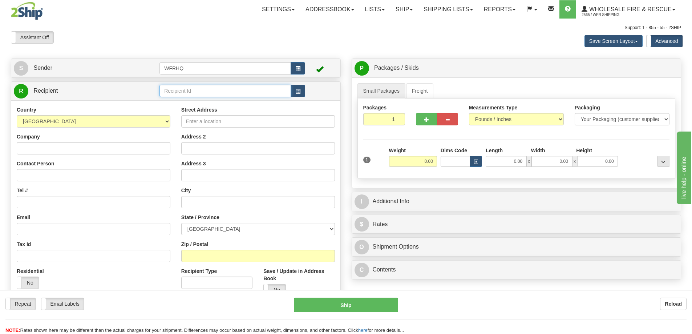
click at [170, 88] on input "text" at bounding box center [224, 91] width 131 height 12
type input "CANA5651"
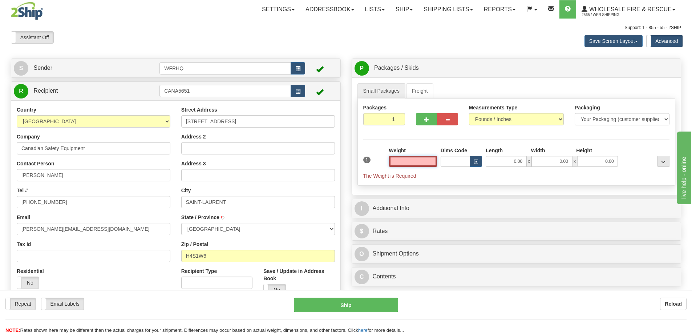
click at [426, 158] on input "text" at bounding box center [413, 161] width 48 height 11
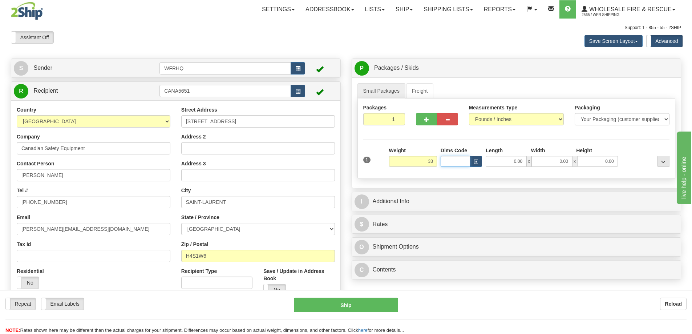
type input "33.00"
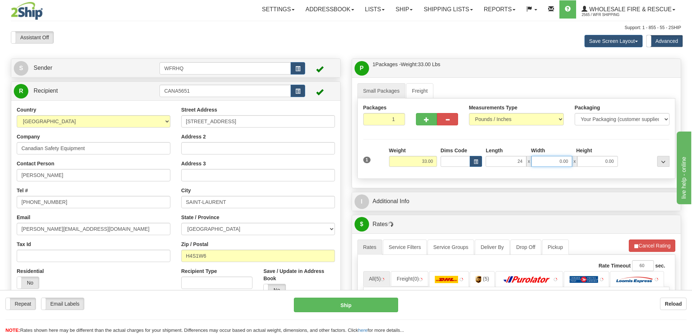
type input "24.00"
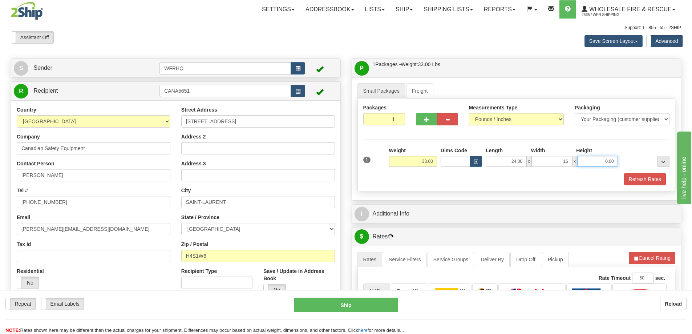
type input "16.00"
type input "12.00"
click at [512, 181] on div "Refresh Rates" at bounding box center [516, 179] width 310 height 12
click at [630, 180] on button "Refresh Rates" at bounding box center [645, 179] width 42 height 12
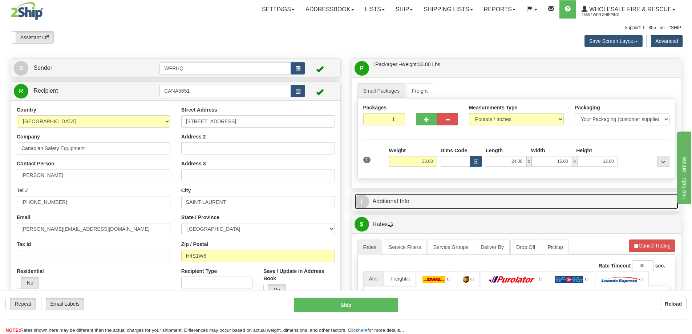
click at [472, 199] on link "I Additional Info" at bounding box center [517, 201] width 324 height 15
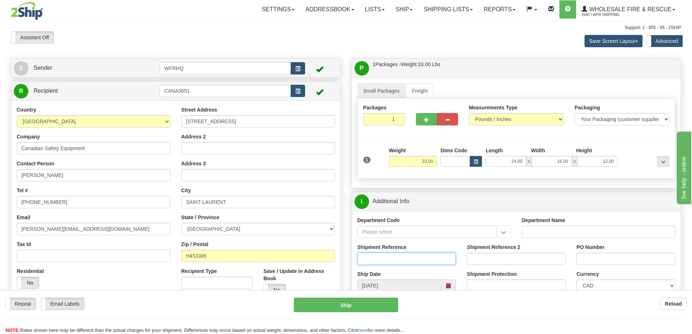
click at [389, 258] on input "Shipment Reference" at bounding box center [406, 258] width 99 height 12
type input "S47528-31404"
type input "Q10930-1 / Q10927-1"
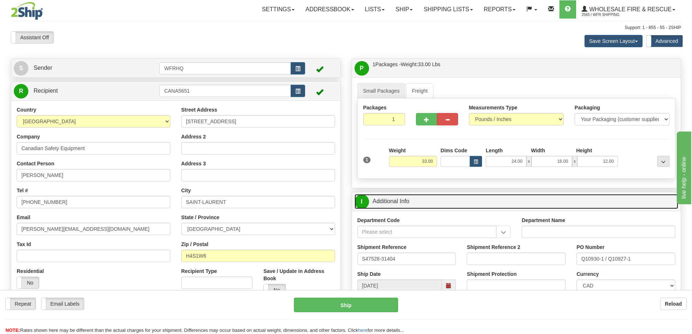
click at [462, 203] on link "I Additional Info" at bounding box center [517, 201] width 324 height 15
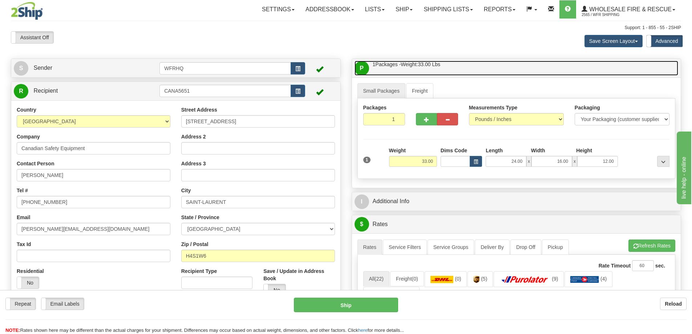
click at [471, 66] on link "P Packages / Skids 1 Packages - Weight: 33.00 Lbs 1 Skids - Weight: NaN Lbs" at bounding box center [517, 68] width 324 height 15
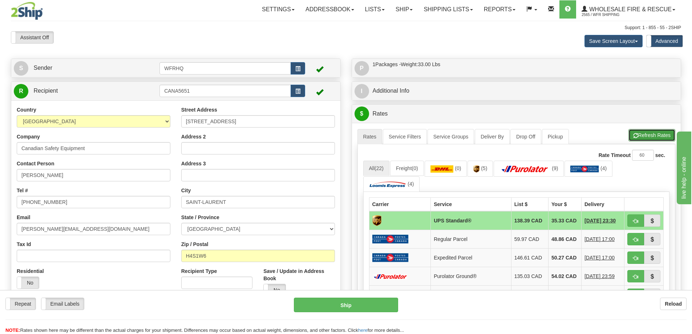
click at [641, 138] on button "Refresh Rates" at bounding box center [651, 135] width 47 height 12
click at [632, 220] on button "button" at bounding box center [635, 220] width 17 height 12
type input "11"
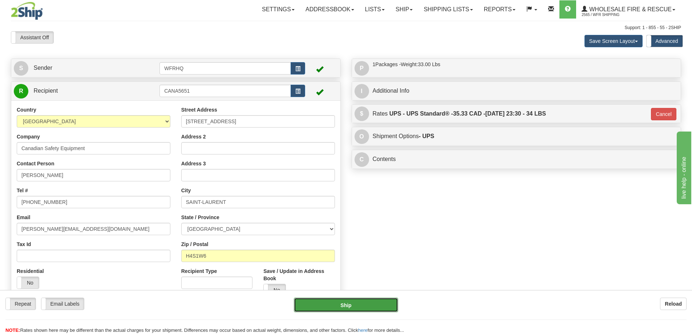
click at [321, 300] on button "Ship" at bounding box center [346, 304] width 104 height 15
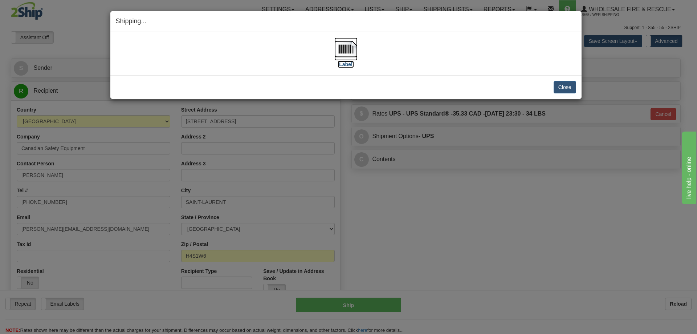
click at [343, 51] on img at bounding box center [346, 48] width 23 height 23
click at [343, 50] on img at bounding box center [346, 48] width 23 height 23
click at [556, 88] on button "Close" at bounding box center [565, 87] width 23 height 12
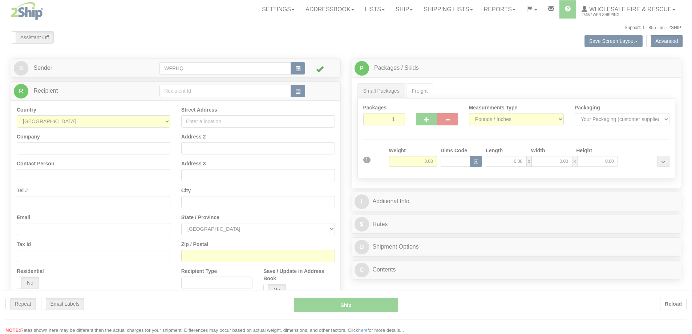
drag, startPoint x: 0, startPoint y: 0, endPoint x: 215, endPoint y: 89, distance: 232.9
click at [216, 89] on div at bounding box center [346, 167] width 692 height 334
click at [215, 89] on div at bounding box center [346, 167] width 692 height 334
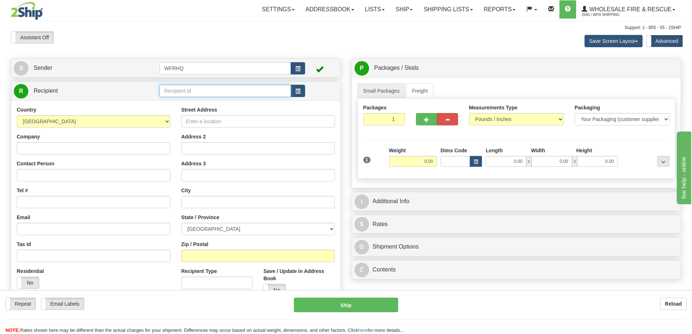
click at [210, 90] on input "text" at bounding box center [224, 91] width 131 height 12
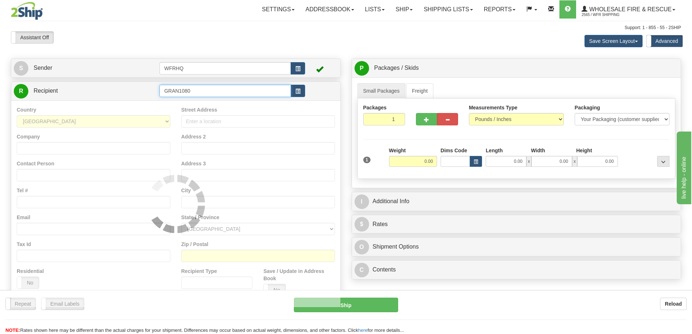
type input "GRAN1080"
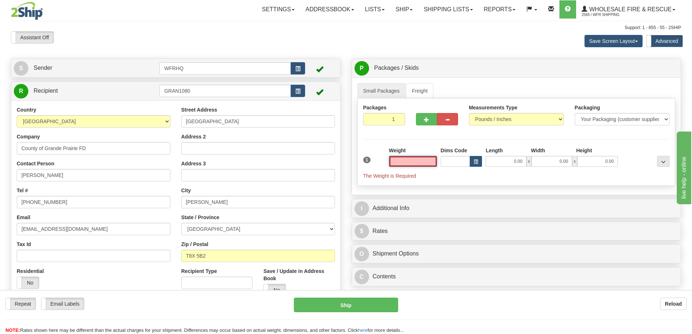
click at [407, 157] on input "text" at bounding box center [413, 161] width 48 height 11
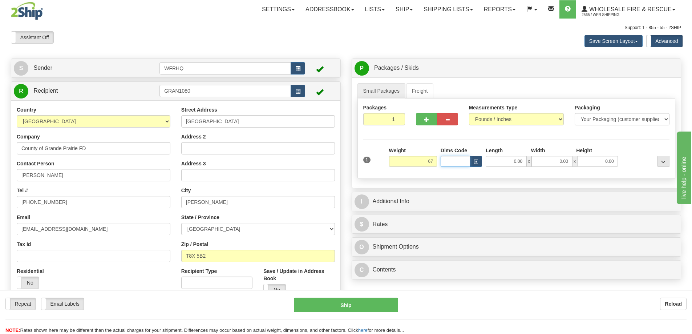
type input "67.00"
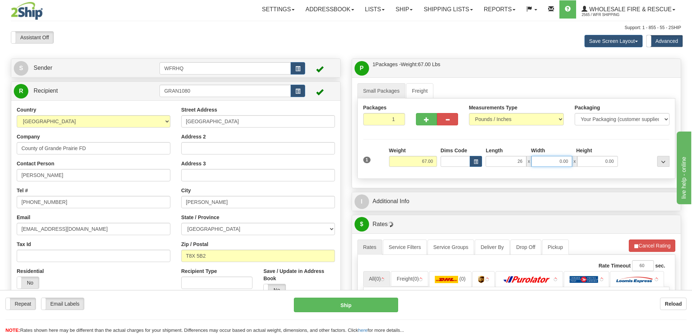
type input "26.00"
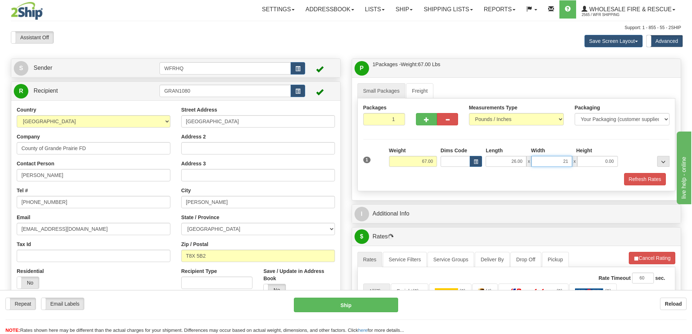
type input "21"
type input "1"
type input "21.00"
type input "14.00"
click at [636, 183] on button "Refresh Rates" at bounding box center [645, 179] width 42 height 12
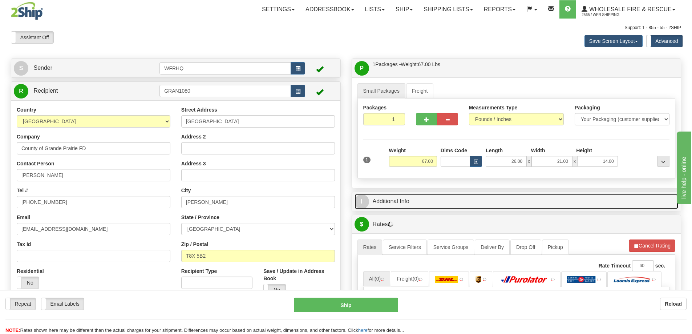
click at [403, 201] on link "I Additional Info" at bounding box center [517, 201] width 324 height 15
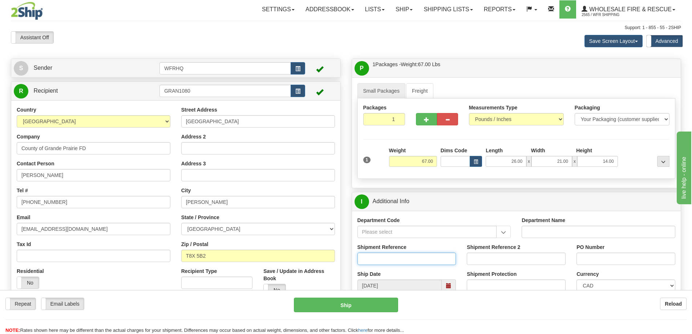
click at [398, 259] on input "Shipment Reference" at bounding box center [406, 258] width 99 height 12
type input "S47517-31409"
type input "ATTENTION [PERSON_NAME] - LOANER"
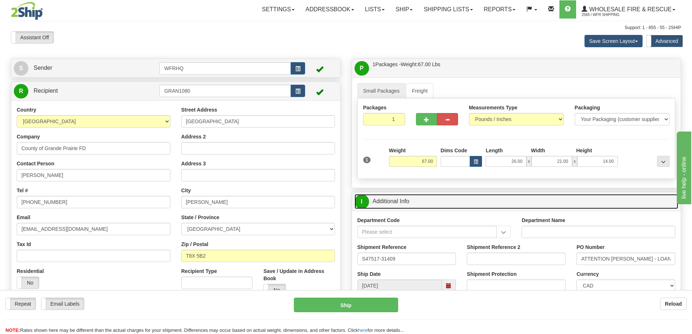
click at [454, 201] on link "I Additional Info" at bounding box center [517, 201] width 324 height 15
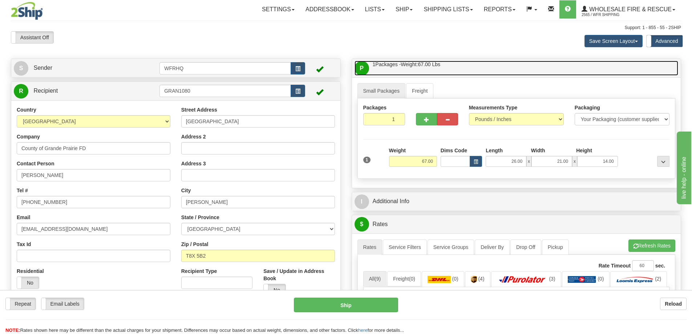
click at [474, 69] on link "P Packages / Skids 1 Packages - Weight: 67.00 Lbs 1 Skids - Weight: NaN Lbs" at bounding box center [517, 68] width 324 height 15
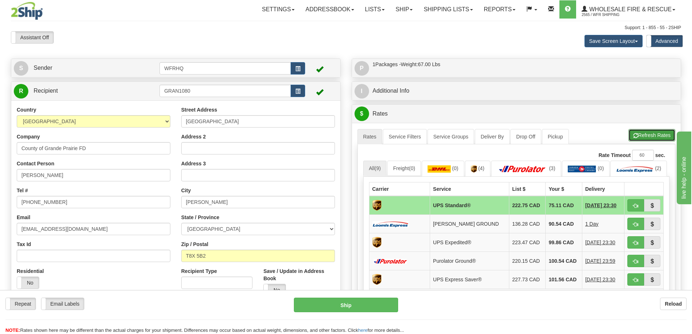
click at [656, 132] on button "Refresh Rates" at bounding box center [651, 135] width 47 height 12
click at [637, 208] on span "button" at bounding box center [635, 205] width 5 height 5
type input "11"
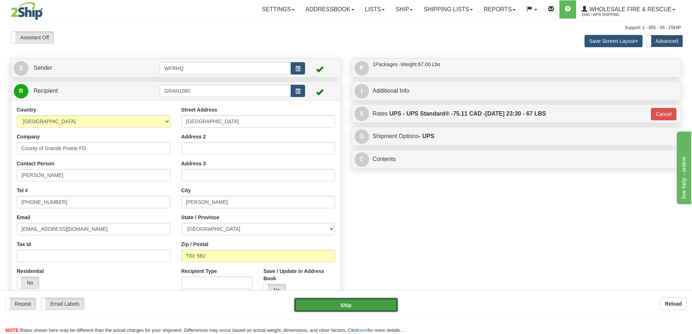
click at [372, 301] on button "Ship" at bounding box center [346, 304] width 104 height 15
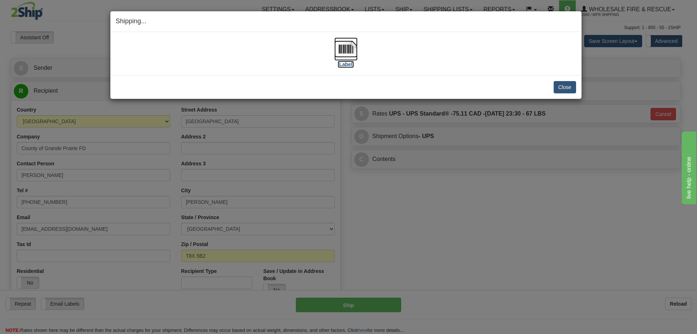
click at [350, 44] on img at bounding box center [346, 48] width 23 height 23
click at [566, 90] on button "Close" at bounding box center [565, 87] width 23 height 12
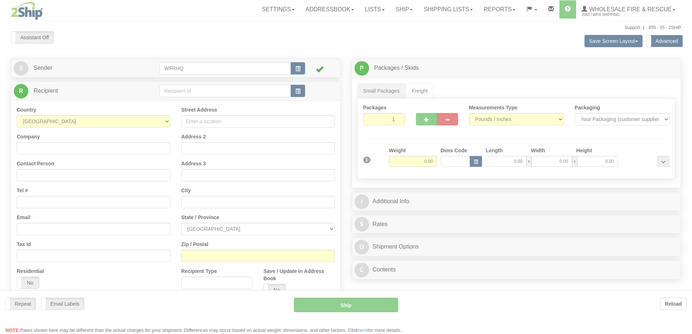
click at [208, 92] on div at bounding box center [346, 167] width 692 height 334
click at [208, 90] on div at bounding box center [346, 167] width 692 height 334
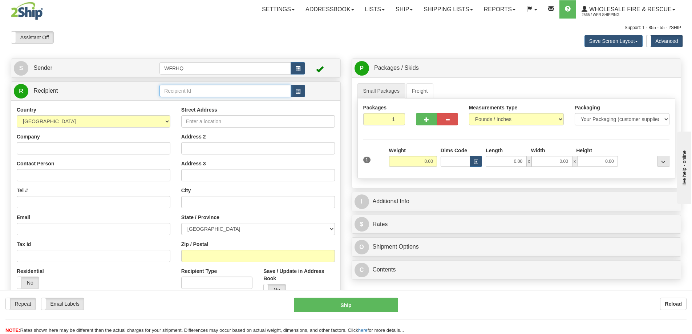
click at [208, 90] on input "text" at bounding box center [224, 91] width 131 height 12
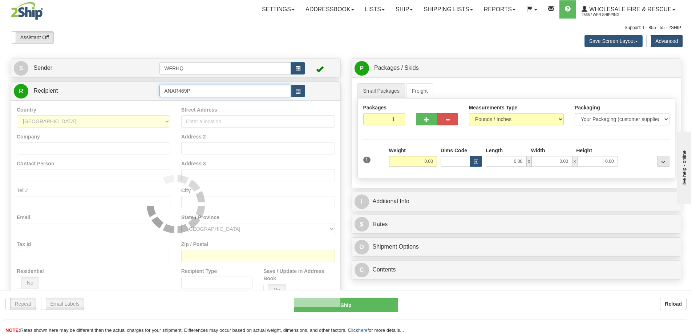
type input "ANAR469P"
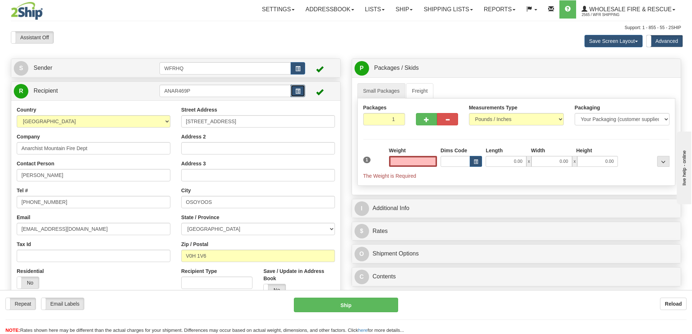
type input "0.00"
click at [295, 94] on button "button" at bounding box center [298, 91] width 15 height 12
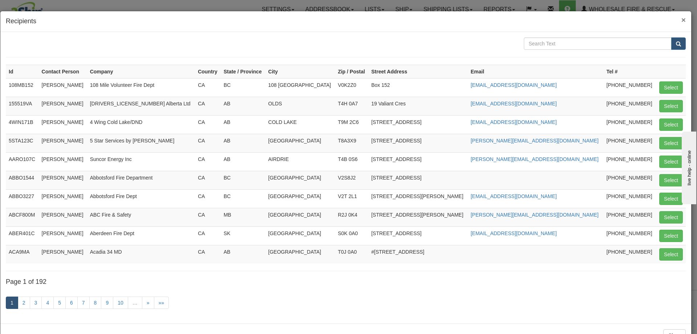
click at [682, 20] on span "×" at bounding box center [684, 20] width 4 height 8
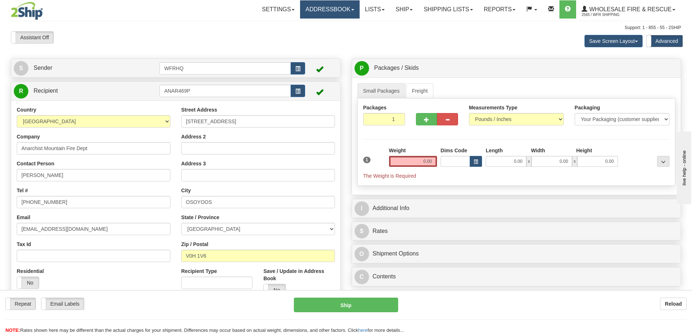
click at [323, 13] on link "Addressbook" at bounding box center [330, 9] width 60 height 18
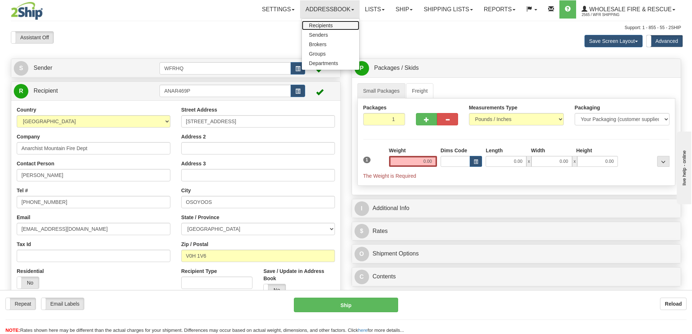
click at [322, 27] on span "Recipients" at bounding box center [321, 26] width 24 height 6
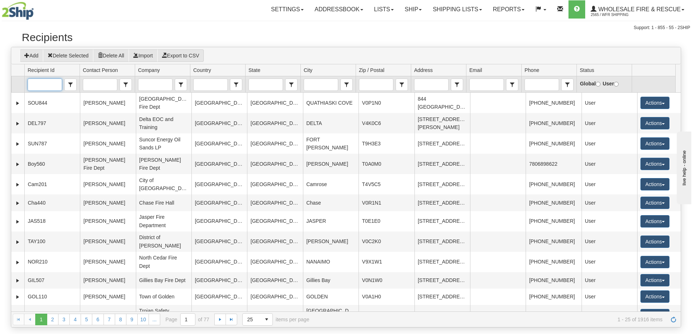
click at [56, 85] on input "Recipient Id" at bounding box center [44, 85] width 33 height 12
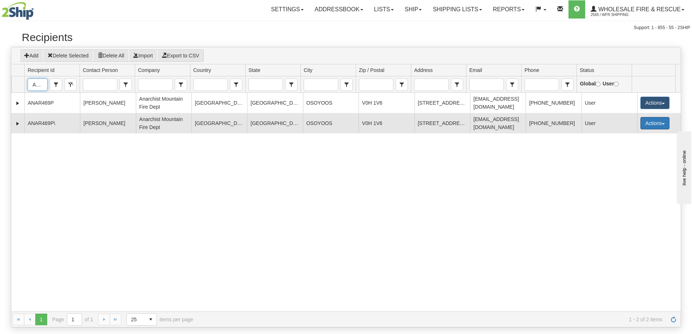
click at [662, 124] on span "button" at bounding box center [663, 123] width 3 height 1
type input "ANAR469P"
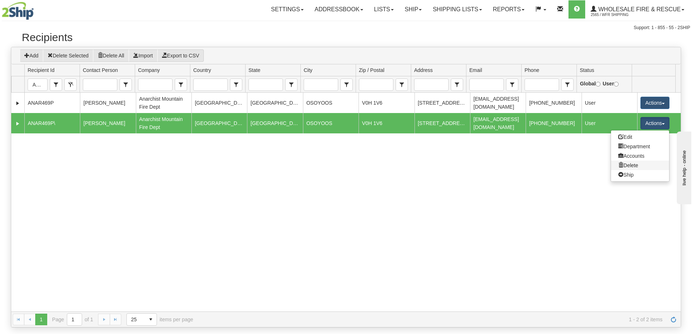
click at [625, 167] on link "Delete" at bounding box center [640, 165] width 58 height 9
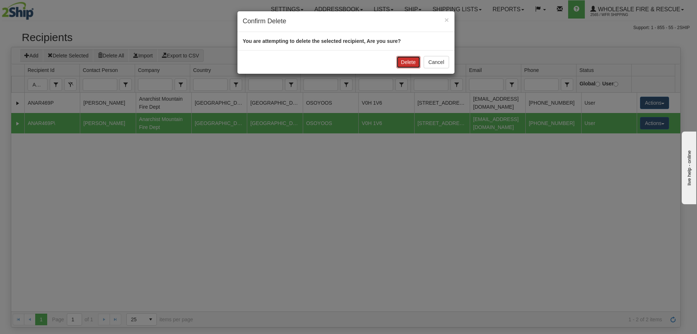
click at [407, 61] on button "Delete" at bounding box center [409, 62] width 24 height 12
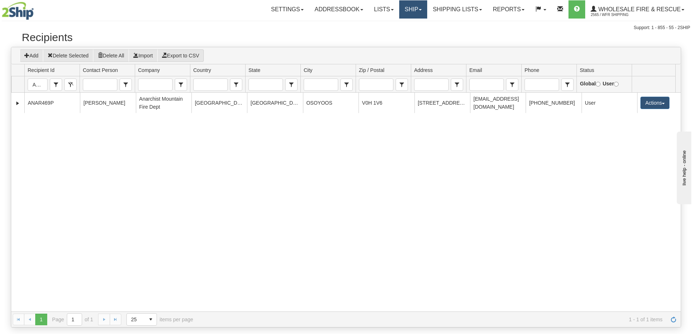
click at [409, 12] on link "Ship" at bounding box center [413, 9] width 28 height 18
click at [399, 26] on span "Ship Screen" at bounding box center [391, 26] width 28 height 6
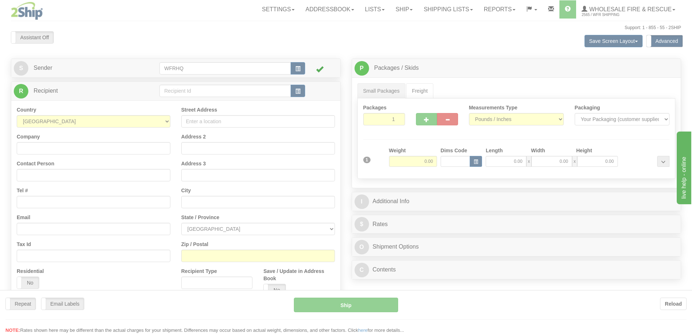
click at [190, 91] on div at bounding box center [346, 167] width 692 height 334
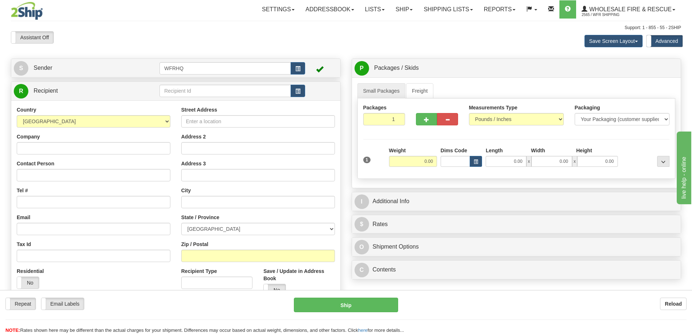
click at [190, 90] on div "Toggle navigation Settings Shipping Preferences Fields Preferences New" at bounding box center [346, 196] width 692 height 393
click at [190, 89] on input "text" at bounding box center [224, 91] width 131 height 12
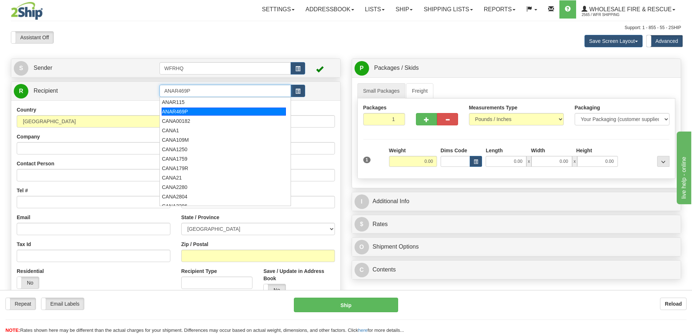
type input "ANAR469P"
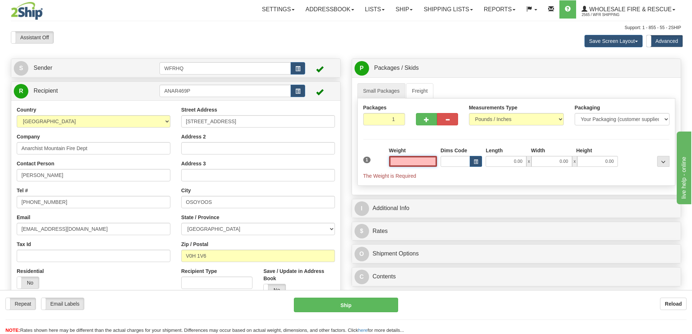
click at [421, 161] on input "text" at bounding box center [413, 161] width 48 height 11
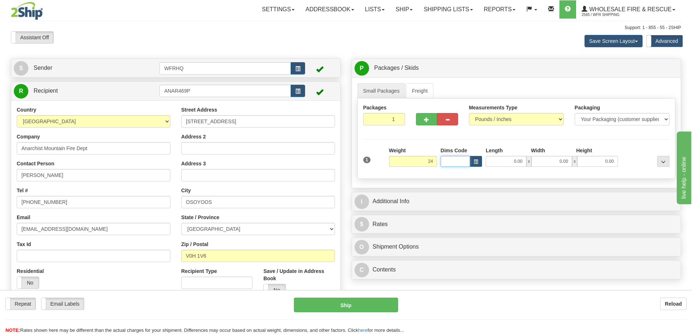
type input "24.00"
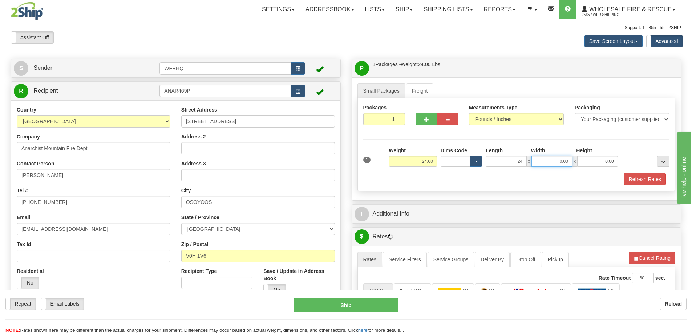
type input "24.00"
type input "16.00"
type input "14.00"
click at [634, 178] on button "Refresh Rates" at bounding box center [645, 179] width 42 height 12
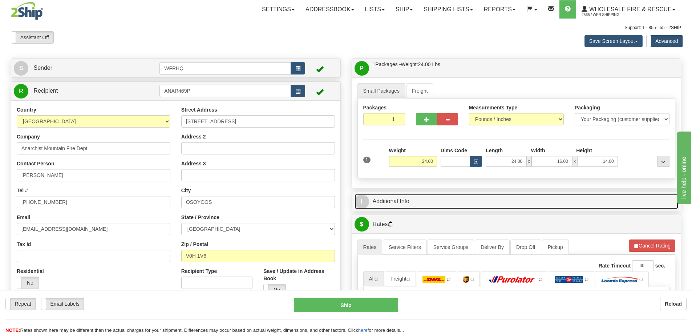
click at [482, 195] on link "I Additional Info" at bounding box center [517, 201] width 324 height 15
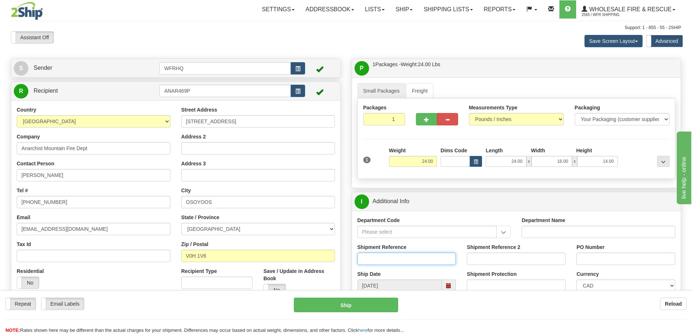
click at [390, 260] on input "Shipment Reference" at bounding box center [406, 258] width 99 height 12
type input "S47532-31405"
type input "Wildland 2025"
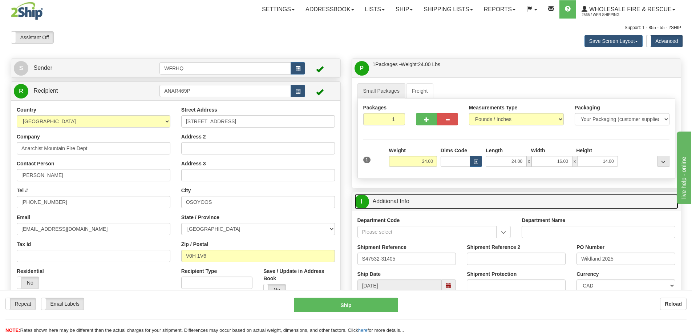
click at [476, 198] on link "I Additional Info" at bounding box center [517, 201] width 324 height 15
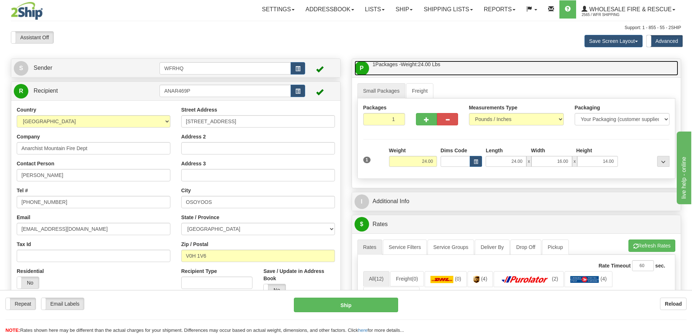
click at [479, 68] on link "P Packages / Skids 1 Packages - Weight: 24.00 Lbs 1 Skids - Weight: NaN Lbs" at bounding box center [517, 68] width 324 height 15
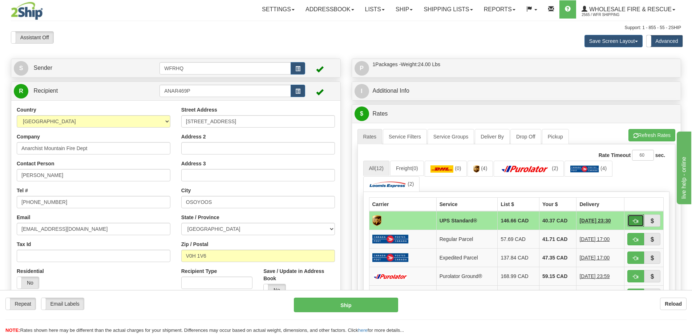
click at [633, 216] on button "button" at bounding box center [635, 220] width 17 height 12
type input "11"
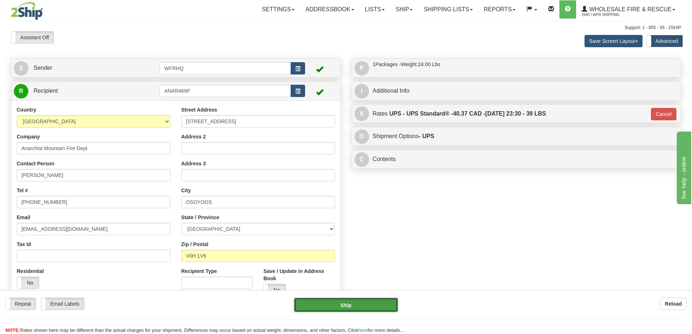
click at [371, 307] on button "Ship" at bounding box center [346, 304] width 104 height 15
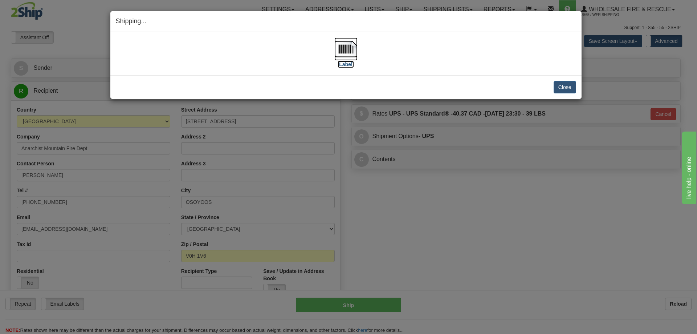
click at [352, 48] on img at bounding box center [346, 48] width 23 height 23
click at [576, 84] on button "Close" at bounding box center [565, 87] width 23 height 12
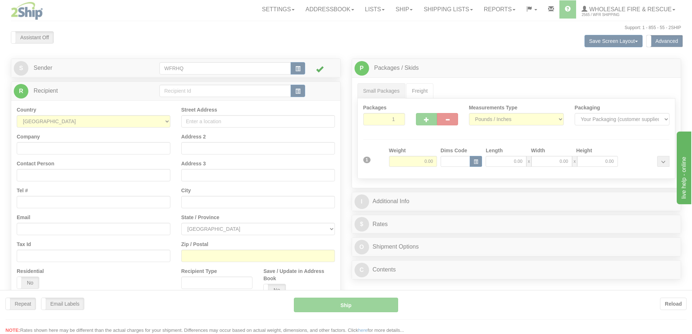
click at [197, 89] on div at bounding box center [346, 167] width 692 height 334
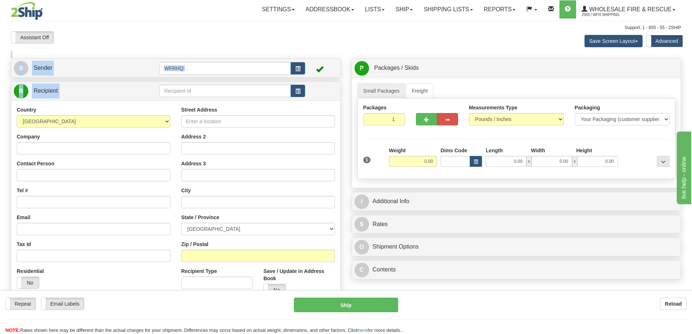
click at [195, 89] on div "Toggle navigation Settings Shipping Preferences Fields Preferences New" at bounding box center [346, 196] width 692 height 393
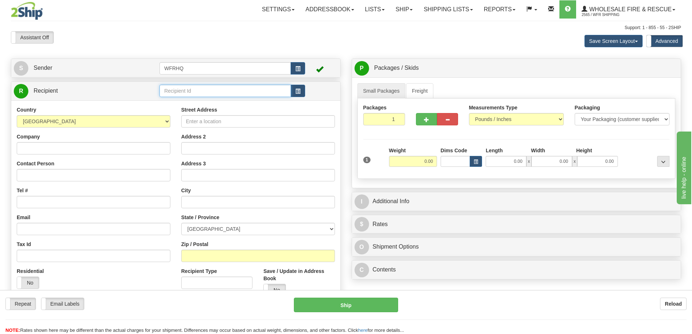
click at [195, 90] on input "text" at bounding box center [224, 91] width 131 height 12
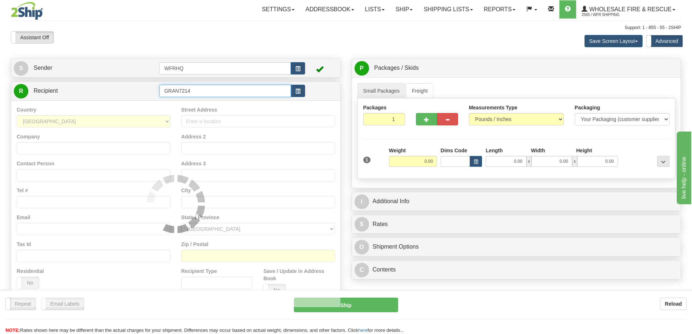
type input "GRAN7214"
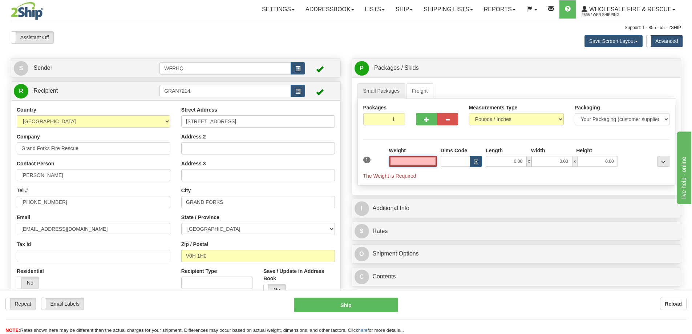
click at [422, 160] on input "text" at bounding box center [413, 161] width 48 height 11
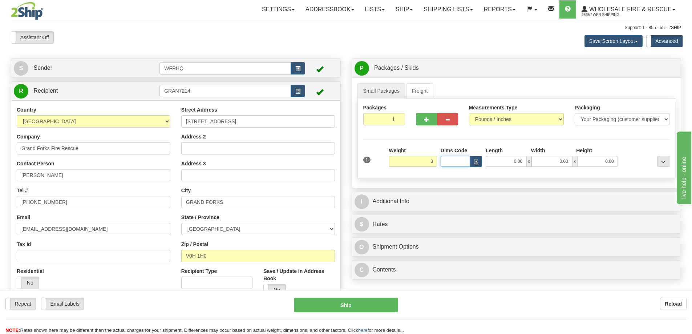
type input "3.00"
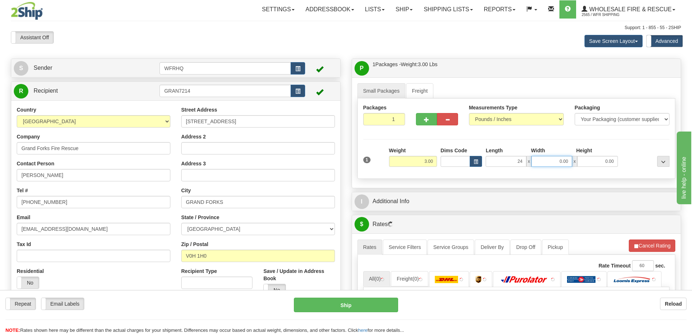
type input "24.00"
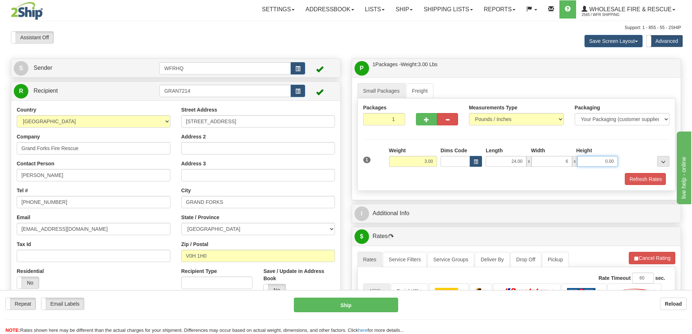
type input "6.00"
click at [635, 179] on button "Refresh Rates" at bounding box center [645, 179] width 42 height 12
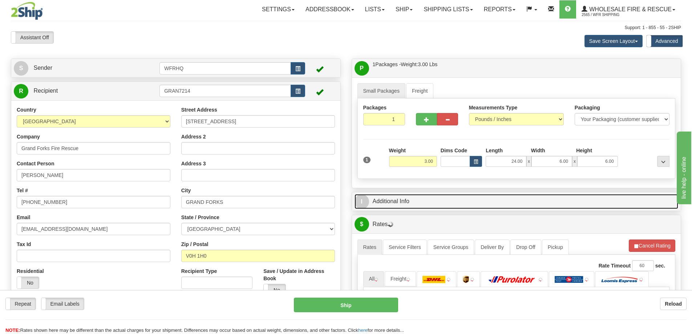
click at [519, 199] on link "I Additional Info" at bounding box center [517, 201] width 324 height 15
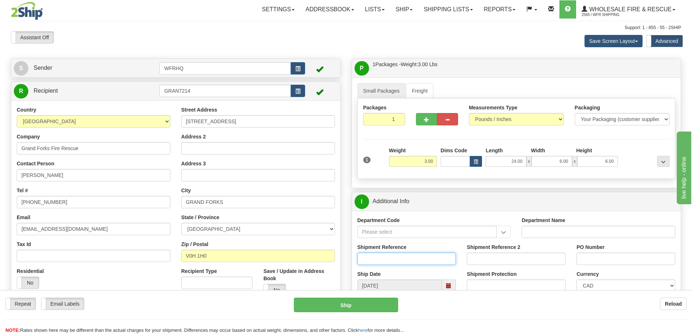
click at [380, 259] on input "Shipment Reference" at bounding box center [406, 258] width 99 height 12
type input "S47543-31416"
type input "Mike"
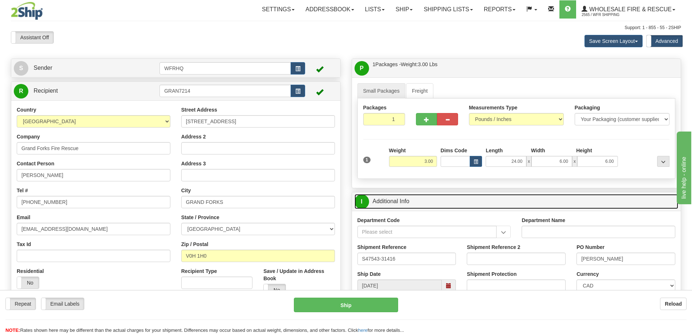
click at [487, 202] on link "I Additional Info" at bounding box center [517, 201] width 324 height 15
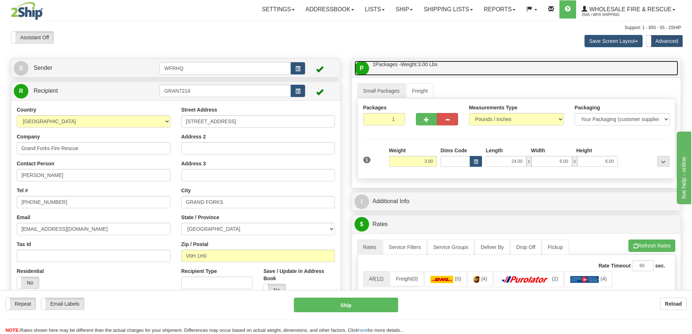
click at [482, 62] on link "P Packages / Skids 1 Packages - Weight: 3.00 Lbs 1 Skids - Weight: NaN Lbs" at bounding box center [517, 68] width 324 height 15
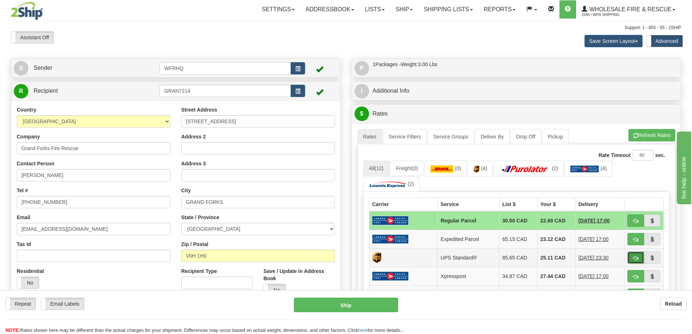
click at [632, 257] on button "button" at bounding box center [635, 257] width 17 height 12
type input "11"
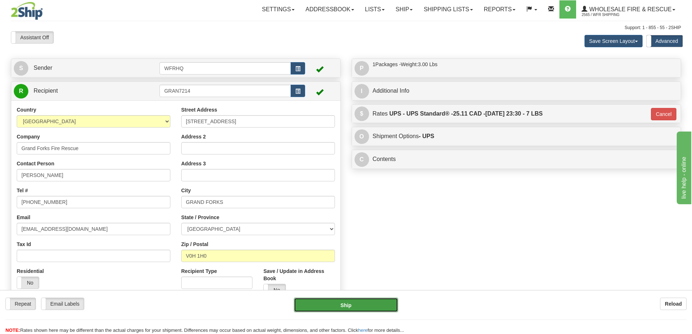
click at [344, 300] on button "Ship" at bounding box center [346, 304] width 104 height 15
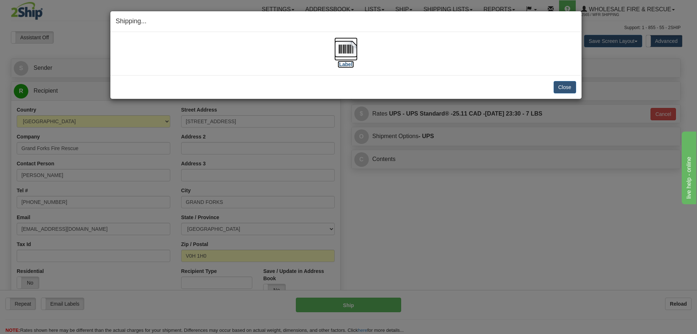
click at [350, 49] on img at bounding box center [346, 48] width 23 height 23
click at [559, 85] on button "Close" at bounding box center [565, 87] width 23 height 12
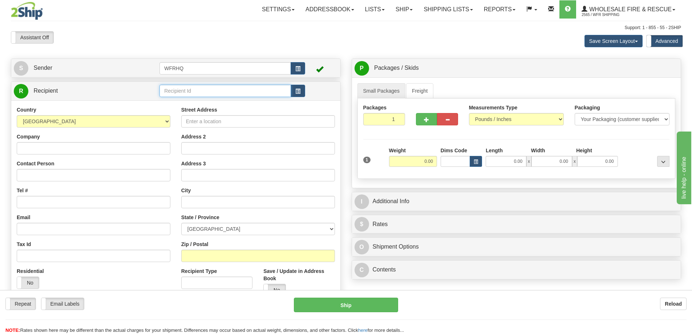
click at [219, 88] on input "text" at bounding box center [224, 91] width 131 height 12
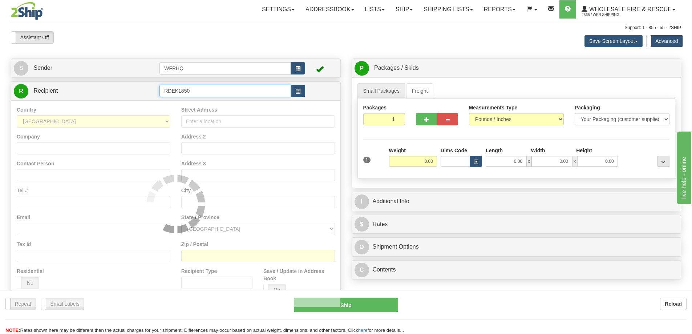
type input "RDEK1850"
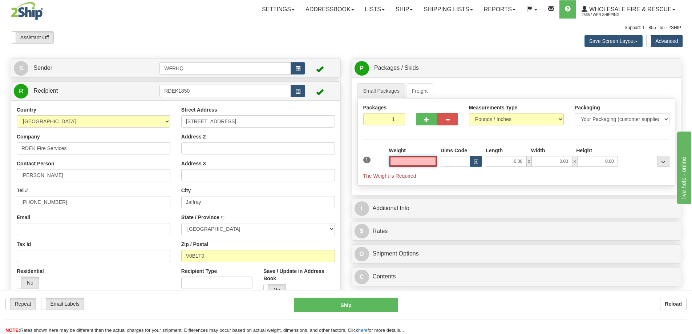
type input "JAFFRAY"
click at [414, 162] on input "text" at bounding box center [413, 161] width 48 height 11
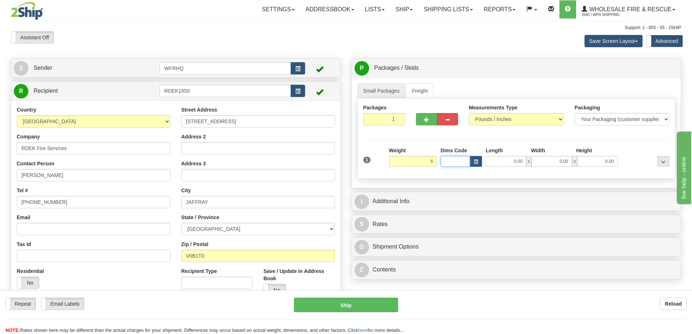
type input "6.00"
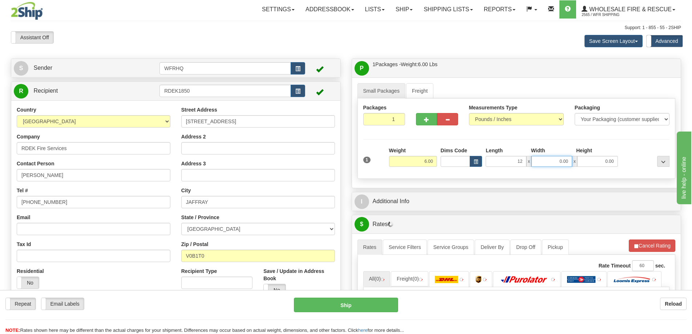
type input "12.00"
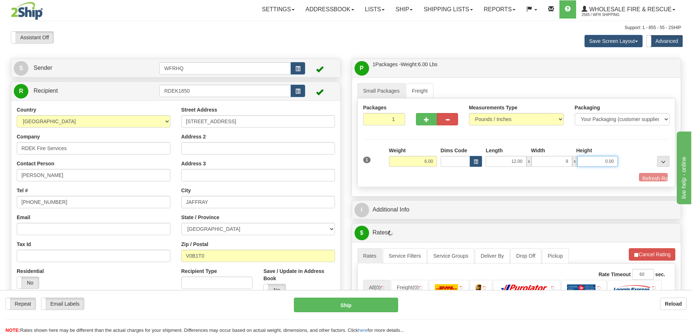
type input "9.00"
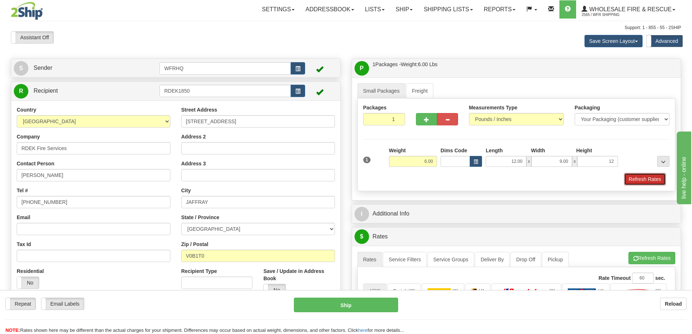
type input "12.00"
click at [653, 184] on button "Refresh Rates" at bounding box center [645, 179] width 42 height 12
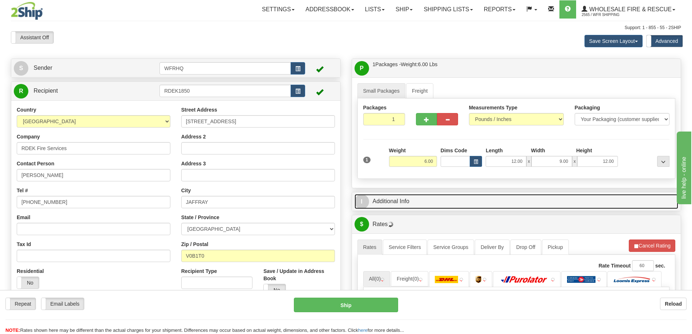
click at [396, 199] on link "I Additional Info" at bounding box center [517, 201] width 324 height 15
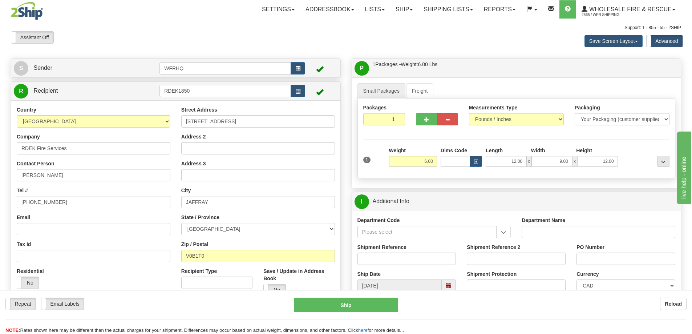
click at [55, 221] on div "Email" at bounding box center [94, 224] width 154 height 21
click at [54, 225] on input "Email" at bounding box center [94, 229] width 154 height 12
paste input "mhockley@rdek.bc.ca"
type input "mhockley@rdek.bc.ca"
click at [281, 284] on label "No" at bounding box center [275, 290] width 22 height 12
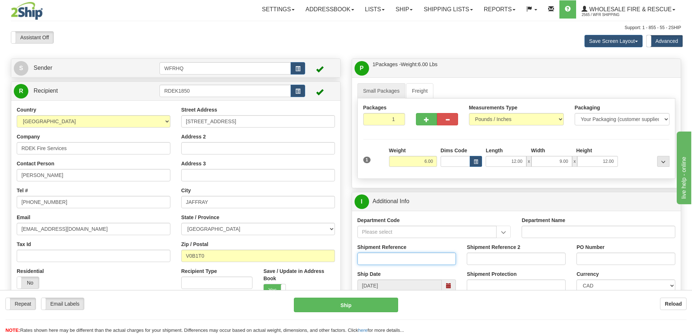
click at [381, 260] on input "Shipment Reference" at bounding box center [406, 258] width 99 height 12
type input "S47552-31424"
click at [532, 195] on div "I Additional Info" at bounding box center [516, 201] width 329 height 19
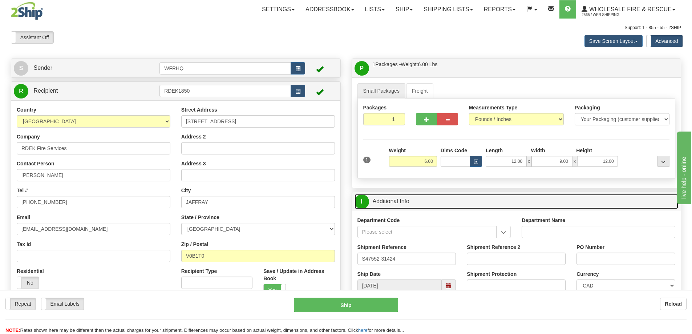
click at [530, 201] on link "I Additional Info" at bounding box center [517, 201] width 324 height 15
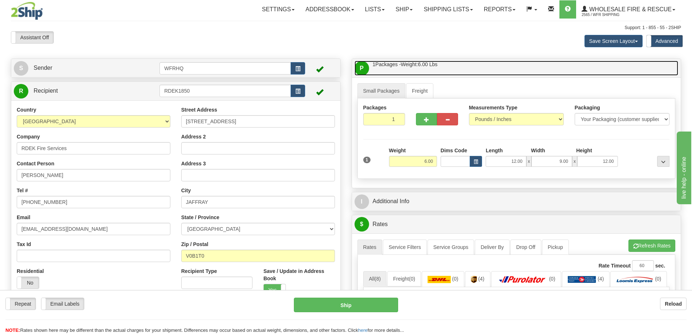
click at [484, 66] on link "P Packages / Skids 1 Packages - Weight: 6.00 Lbs 1 Skids - Weight: NaN Lbs" at bounding box center [517, 68] width 324 height 15
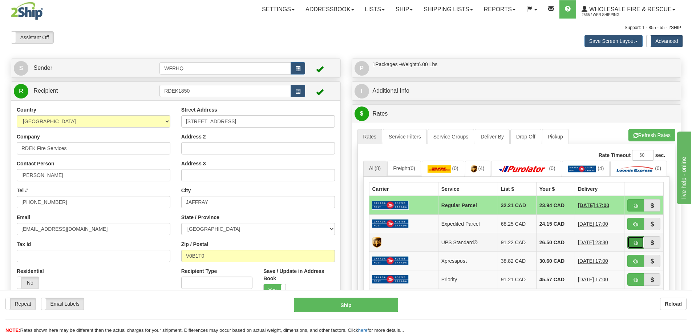
drag, startPoint x: 636, startPoint y: 259, endPoint x: 628, endPoint y: 258, distance: 7.6
click at [636, 245] on span "button" at bounding box center [635, 242] width 5 height 5
type input "11"
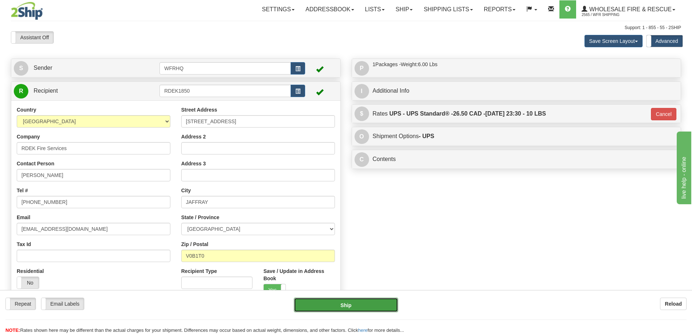
click at [336, 300] on button "Ship" at bounding box center [346, 304] width 104 height 15
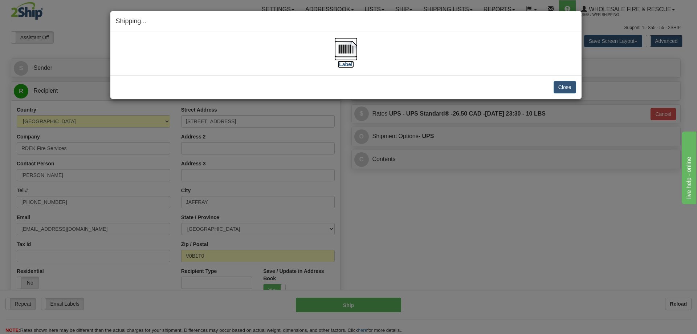
click at [353, 54] on img at bounding box center [346, 48] width 23 height 23
click at [567, 82] on button "Close" at bounding box center [565, 87] width 23 height 12
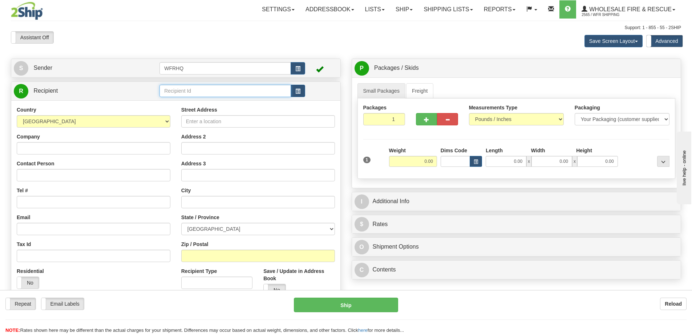
click at [191, 91] on input "text" at bounding box center [224, 91] width 131 height 12
type input "SUMM251F"
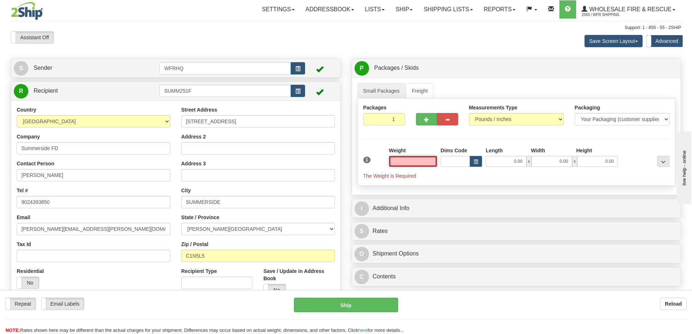
click at [413, 160] on input "text" at bounding box center [413, 161] width 48 height 11
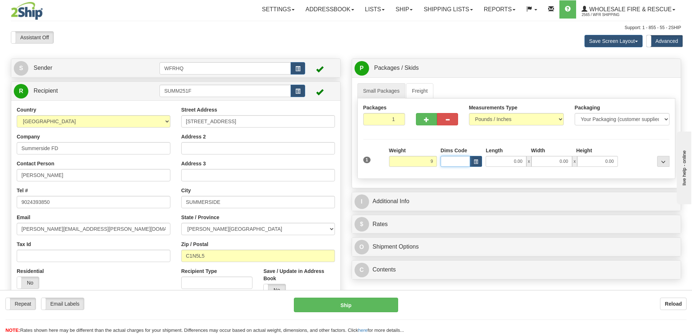
type input "9.00"
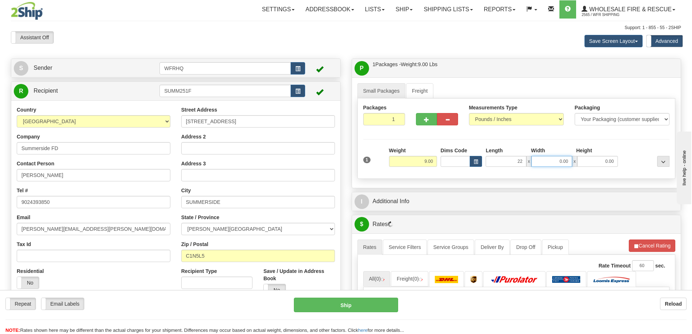
type input "22.00"
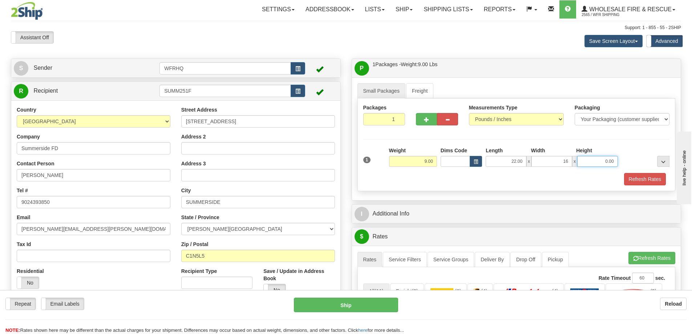
type input "16.00"
type input "7.00"
drag, startPoint x: 632, startPoint y: 178, endPoint x: 627, endPoint y: 178, distance: 5.1
click at [632, 178] on button "Refresh Rates" at bounding box center [645, 179] width 42 height 12
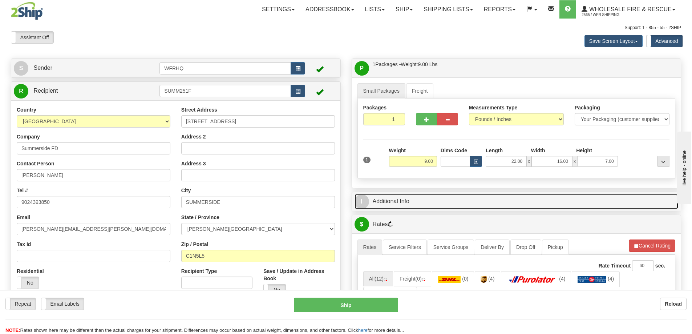
click at [428, 205] on link "I Additional Info" at bounding box center [517, 201] width 324 height 15
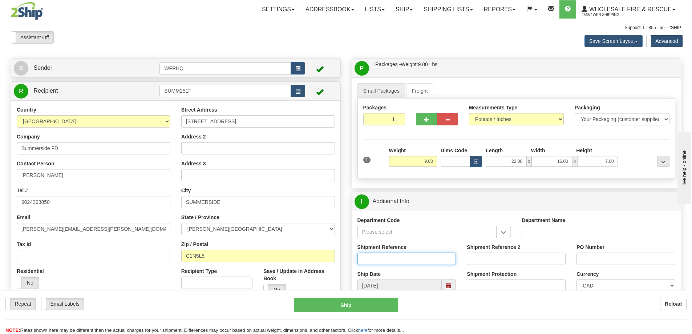
click at [389, 260] on input "Shipment Reference" at bounding box center [406, 258] width 99 height 12
type input "S45800-30467"
type input "70467"
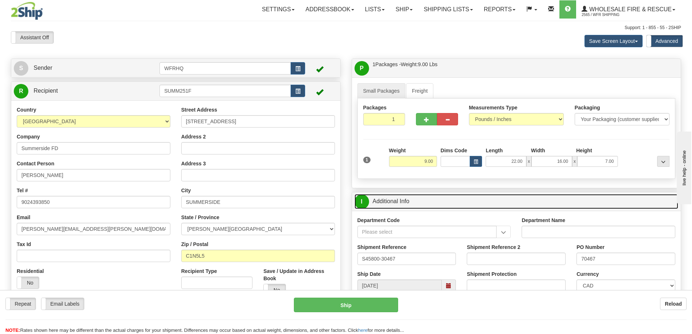
click at [466, 206] on link "I Additional Info" at bounding box center [517, 201] width 324 height 15
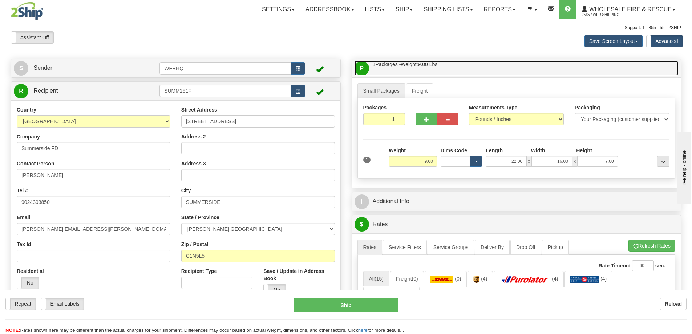
click at [467, 63] on link "P Packages / Skids 1 Packages - Weight: 9.00 Lbs 1 Skids - Weight: NaN Lbs" at bounding box center [517, 68] width 324 height 15
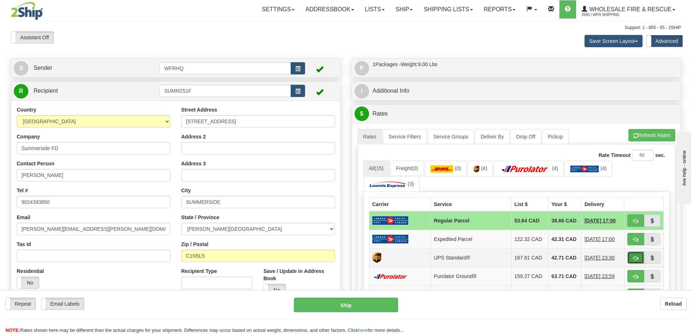
click at [629, 259] on button "button" at bounding box center [635, 257] width 17 height 12
type input "11"
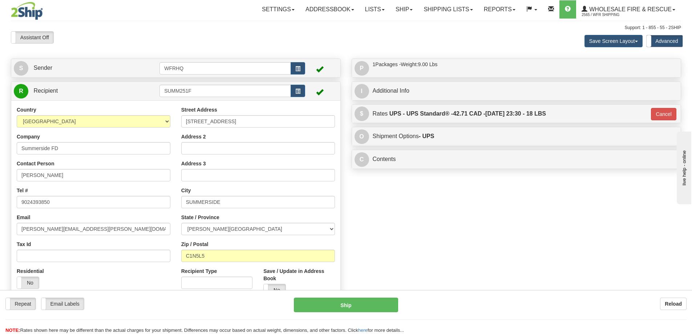
click at [388, 313] on div "Repeat Repeat Email Labels Email Labels Edit Reload Ship here" at bounding box center [346, 315] width 692 height 36
click at [385, 304] on button "Ship" at bounding box center [346, 304] width 104 height 15
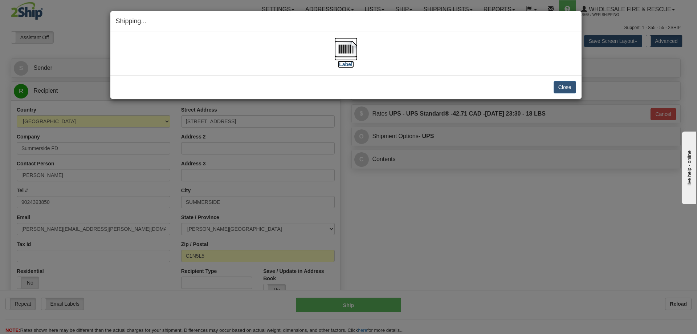
click at [343, 49] on img at bounding box center [346, 48] width 23 height 23
click at [560, 85] on button "Close" at bounding box center [565, 87] width 23 height 12
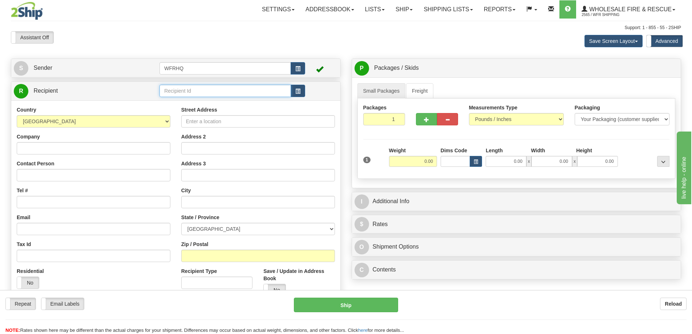
click at [192, 90] on input "text" at bounding box center [224, 91] width 131 height 12
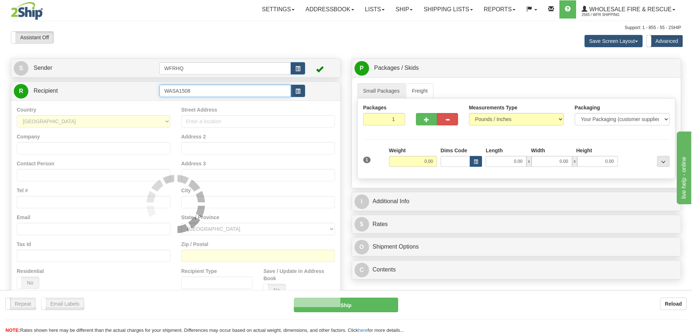
type input "WASA1508"
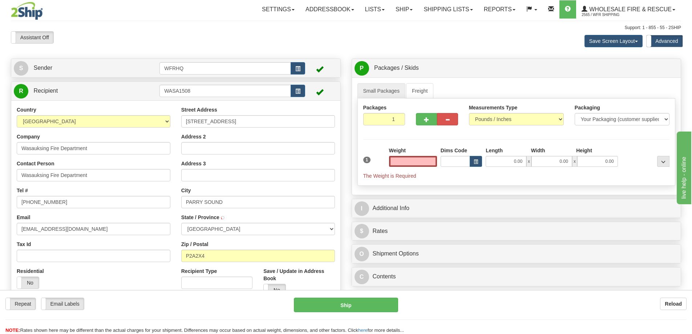
click at [405, 154] on div "Weight" at bounding box center [413, 157] width 48 height 20
type input "0.00"
click at [405, 156] on div "Weight 0.00" at bounding box center [413, 157] width 48 height 20
type input "4.00"
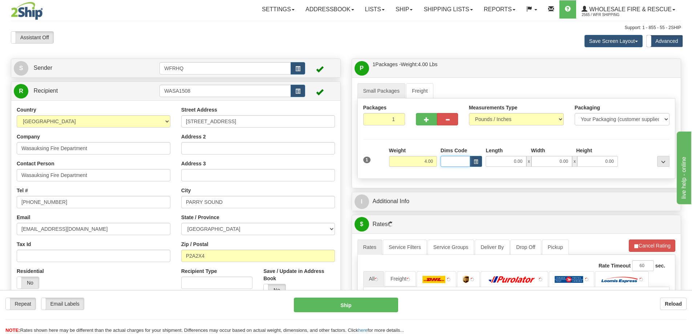
type input "1"
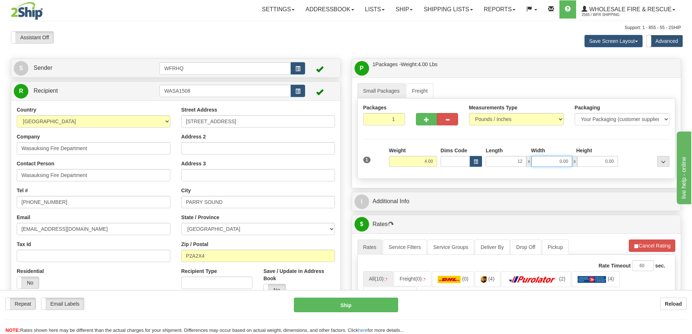
type input "12.00"
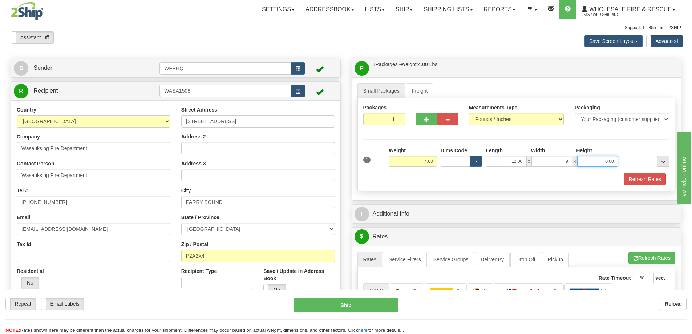
type input "9.00"
type input "6.00"
click at [640, 174] on button "Refresh Rates" at bounding box center [645, 179] width 42 height 12
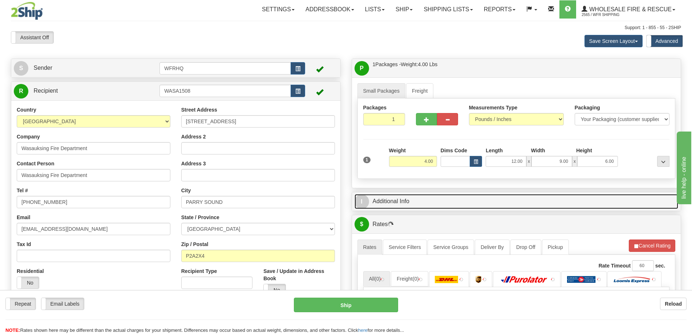
click at [403, 198] on link "I Additional Info" at bounding box center [517, 201] width 324 height 15
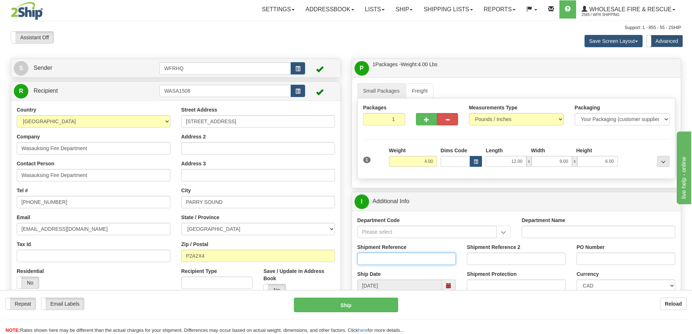
click at [384, 258] on input "Shipment Reference" at bounding box center [406, 258] width 99 height 12
type input "S47540-31417"
type input "Parry"
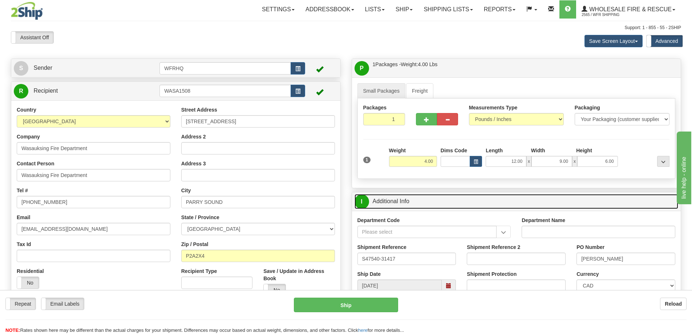
click at [445, 196] on link "I Additional Info" at bounding box center [517, 201] width 324 height 15
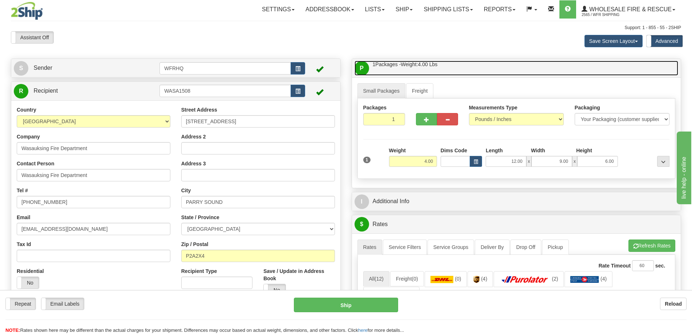
click at [456, 69] on link "P Packages / Skids 1 Packages - Weight: 4.00 Lbs 1 Skids - Weight: NaN Lbs" at bounding box center [517, 68] width 324 height 15
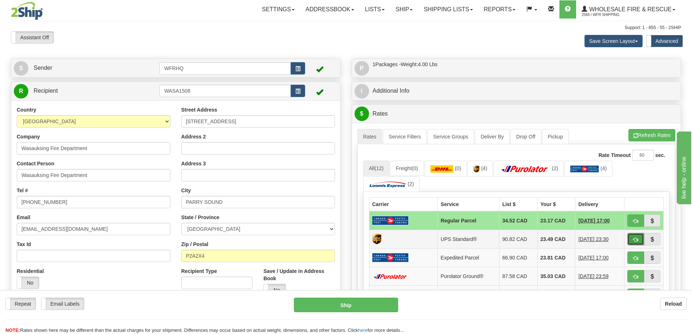
click at [633, 241] on span "button" at bounding box center [635, 239] width 5 height 5
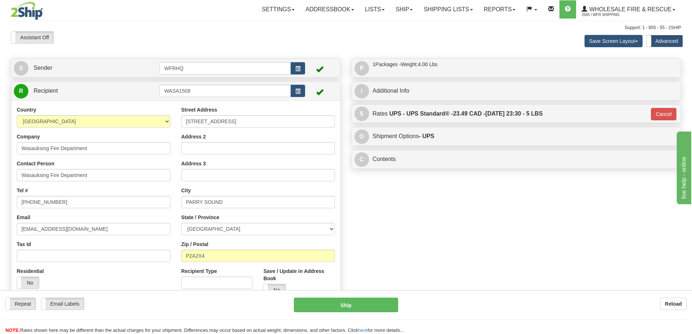
type input "11"
click at [351, 307] on button "Ship" at bounding box center [346, 304] width 104 height 15
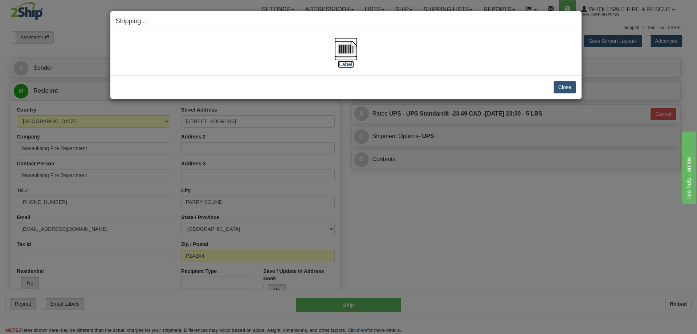
click at [345, 51] on img at bounding box center [346, 48] width 23 height 23
click at [559, 88] on button "Close" at bounding box center [565, 87] width 23 height 12
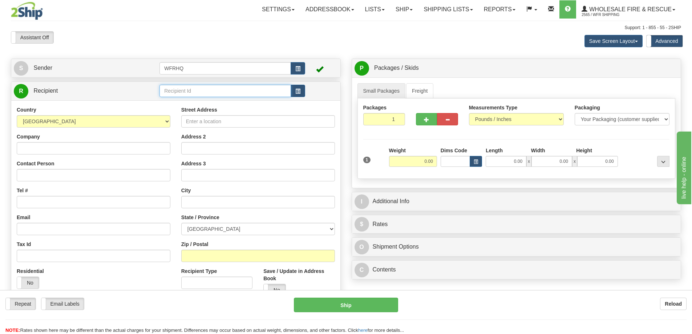
drag, startPoint x: 204, startPoint y: 89, endPoint x: 97, endPoint y: 95, distance: 107.7
click at [203, 89] on input "text" at bounding box center [224, 91] width 131 height 12
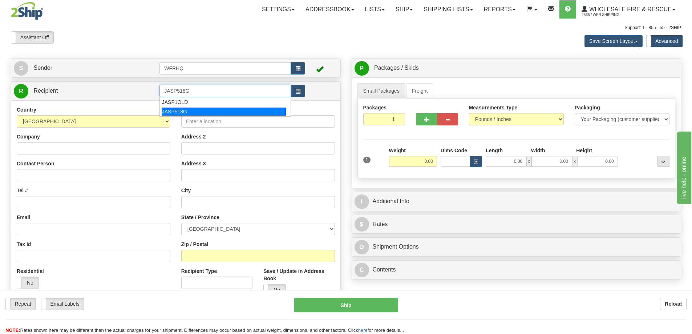
type input "JASP518G"
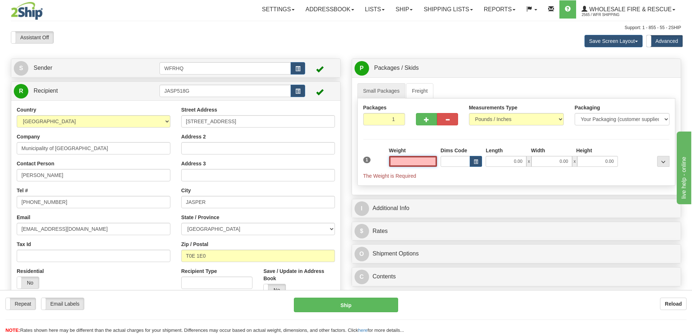
click at [413, 158] on input "text" at bounding box center [413, 161] width 48 height 11
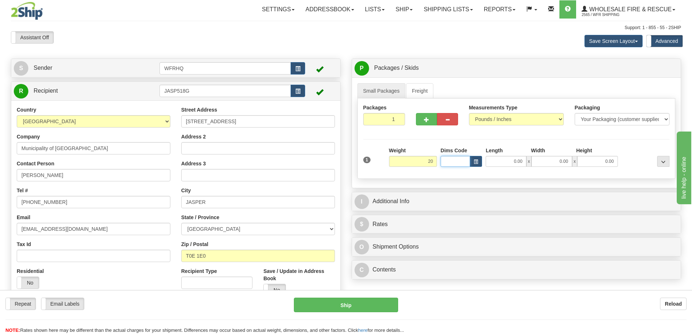
type input "20.00"
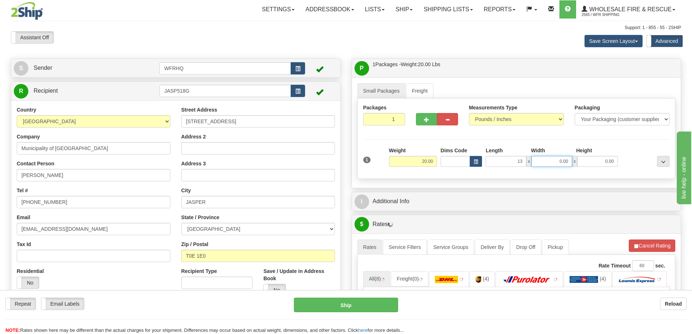
type input "13.00"
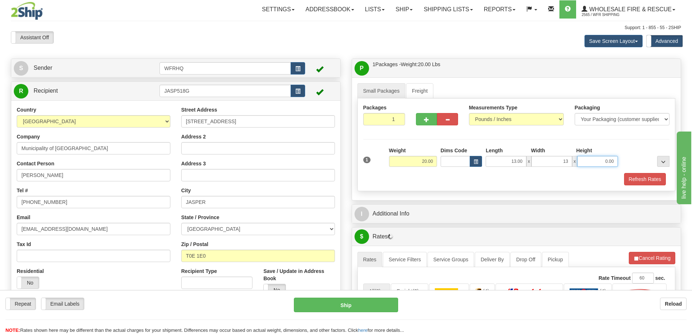
type input "13.00"
click at [638, 177] on button "Refresh Rates" at bounding box center [645, 179] width 42 height 12
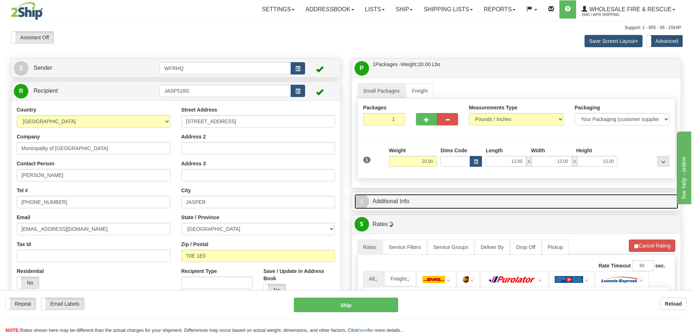
click at [461, 205] on link "I Additional Info" at bounding box center [517, 201] width 324 height 15
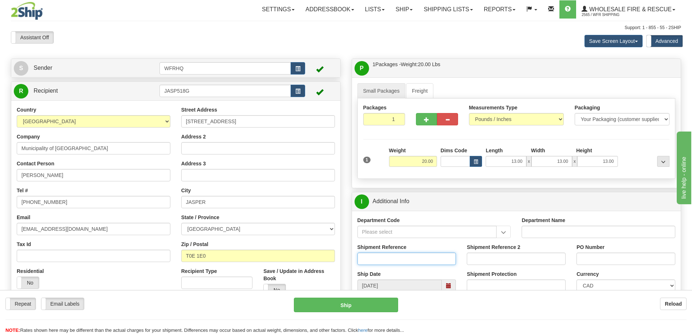
click at [393, 256] on input "Shipment Reference" at bounding box center [406, 258] width 99 height 12
type input "S47546-31415"
type input "2-23-01-00-515"
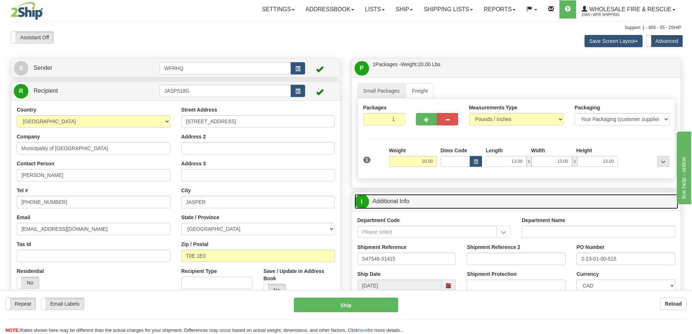
click at [502, 202] on link "I Additional Info" at bounding box center [517, 201] width 324 height 15
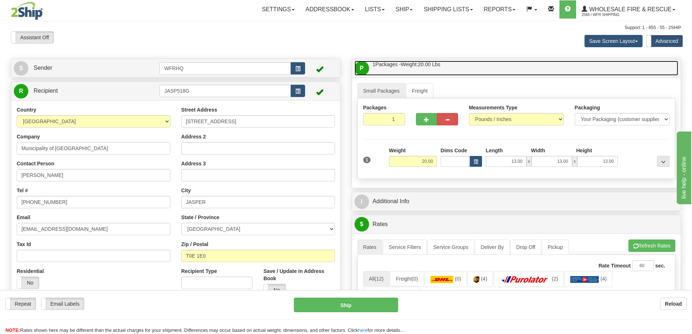
click at [487, 68] on link "P Packages / Skids 1 Packages - Weight: 20.00 Lbs 1 Skids - Weight: NaN Lbs" at bounding box center [517, 68] width 324 height 15
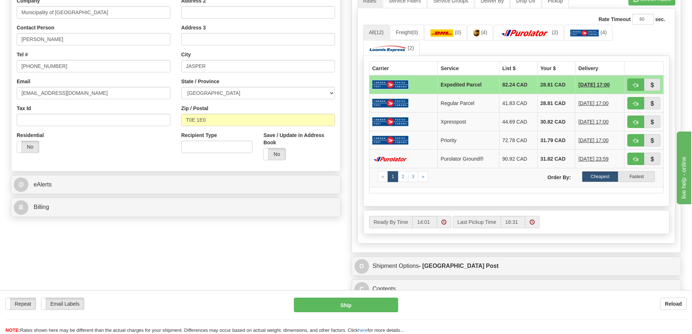
scroll to position [145, 0]
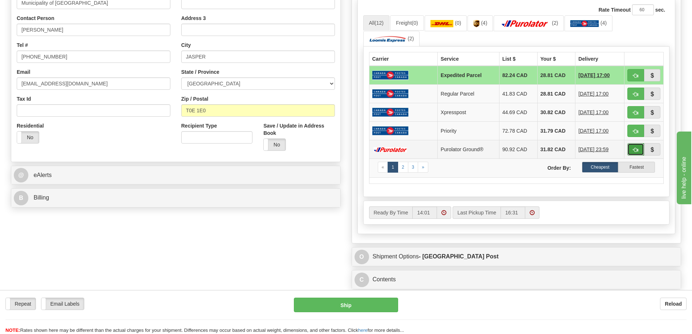
click at [635, 150] on span "button" at bounding box center [635, 149] width 5 height 5
type input "260"
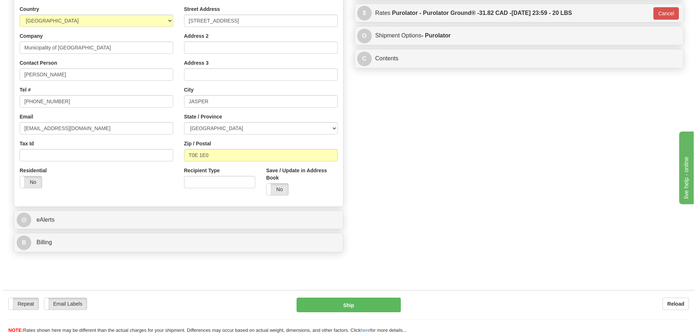
scroll to position [36, 0]
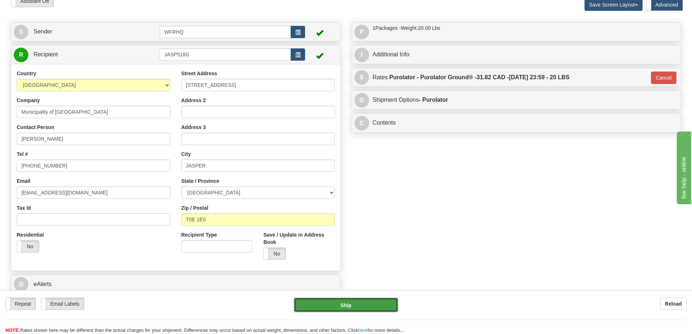
click at [364, 303] on button "Ship" at bounding box center [346, 304] width 104 height 15
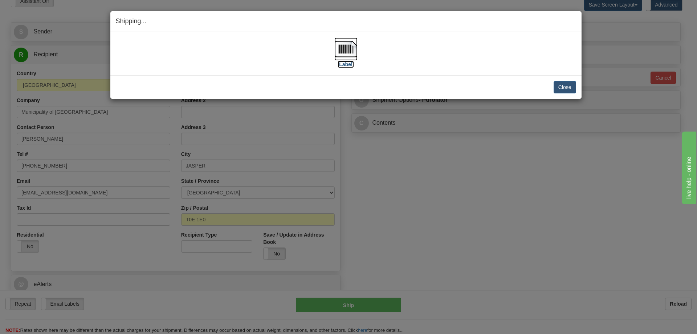
click at [348, 54] on img at bounding box center [346, 48] width 23 height 23
click at [580, 90] on div "Close Cancel Cancel Shipment and Quit Pickup Quit Pickup ONLY" at bounding box center [345, 87] width 471 height 24
click at [567, 83] on button "Close" at bounding box center [565, 87] width 23 height 12
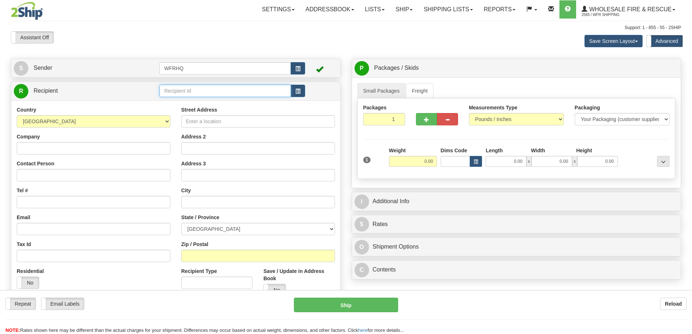
click at [184, 92] on input "text" at bounding box center [224, 91] width 131 height 12
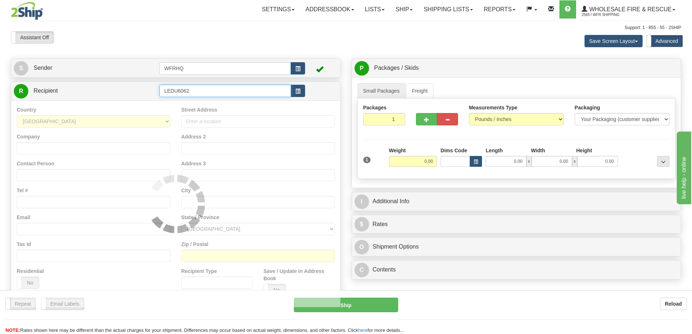
type input "LEDU6062"
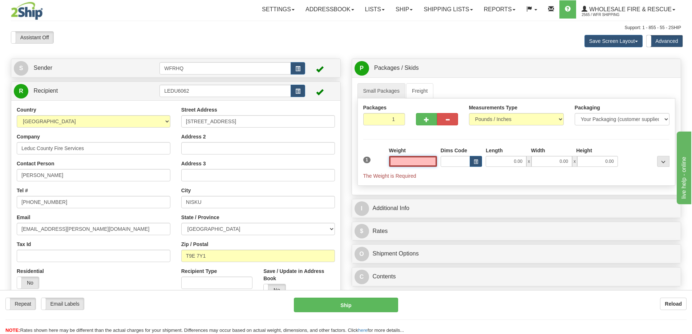
click at [407, 161] on input "text" at bounding box center [413, 161] width 48 height 11
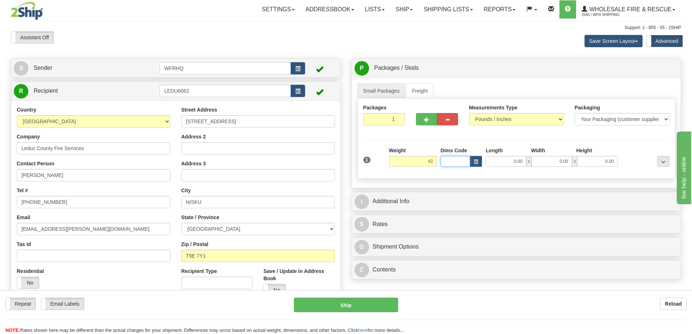
type input "42.00"
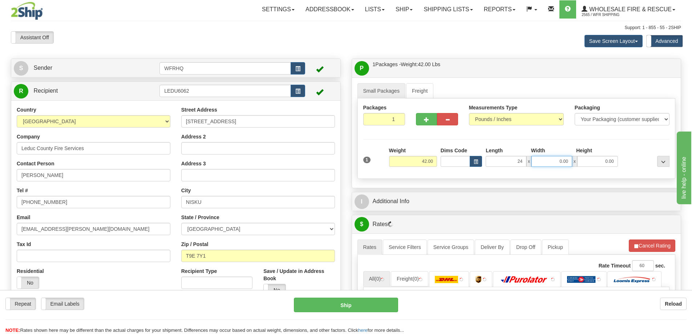
type input "24.00"
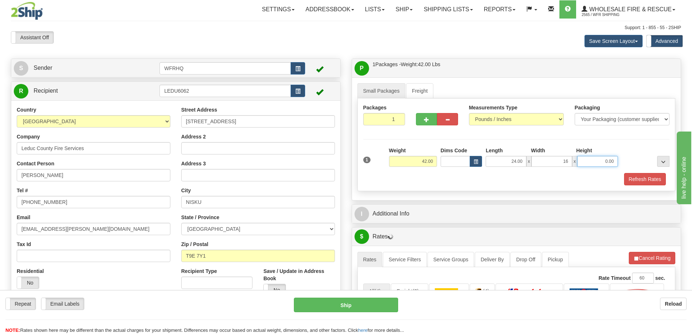
type input "16.00"
click at [636, 176] on button "Refresh Rates" at bounding box center [645, 179] width 42 height 12
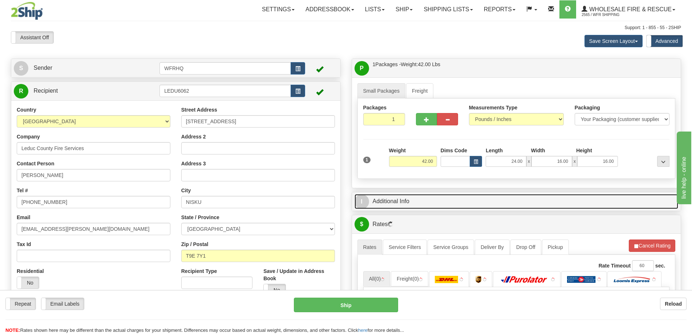
click at [503, 203] on link "I Additional Info" at bounding box center [517, 201] width 324 height 15
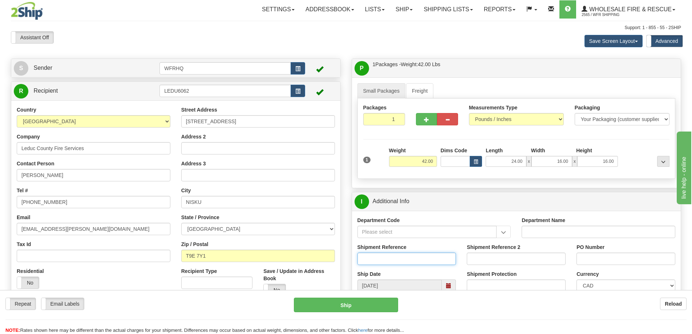
click at [382, 256] on input "Shipment Reference" at bounding box center [406, 258] width 99 height 12
type input "S47470-31367"
type input "72759"
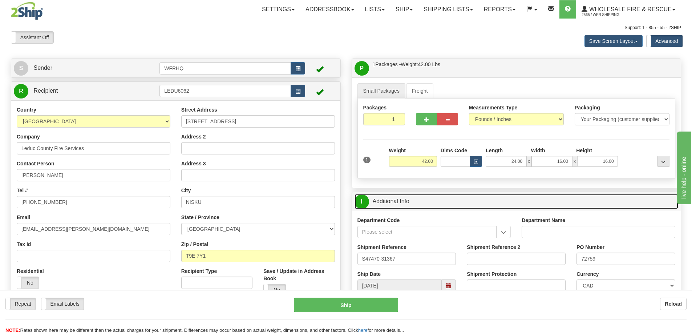
click at [515, 205] on link "I Additional Info" at bounding box center [517, 201] width 324 height 15
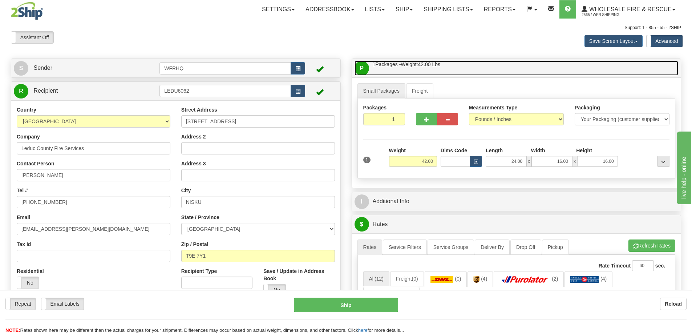
click at [491, 66] on link "P Packages / Skids 1 Packages - Weight: 42.00 Lbs 1 Skids - Weight: NaN Lbs" at bounding box center [517, 68] width 324 height 15
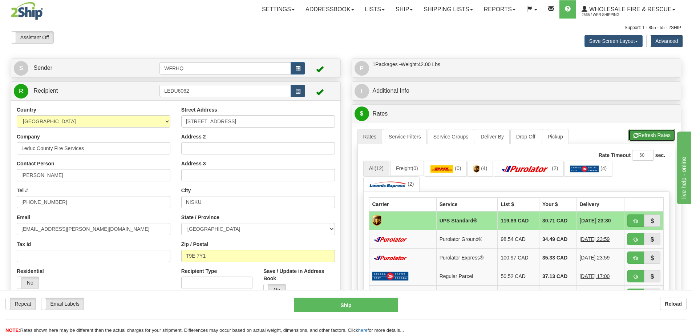
click at [652, 131] on button "Refresh Rates" at bounding box center [651, 135] width 47 height 12
click at [631, 221] on button "button" at bounding box center [635, 220] width 17 height 12
type input "11"
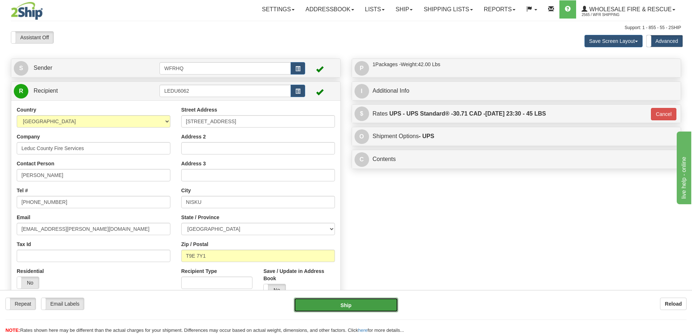
click at [347, 303] on button "Ship" at bounding box center [346, 304] width 104 height 15
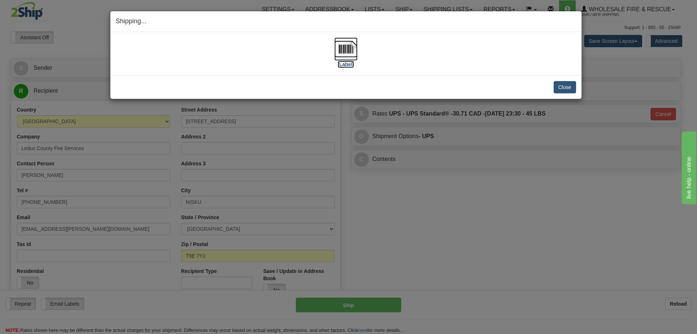
click at [346, 53] on img at bounding box center [346, 48] width 23 height 23
